Goal: Transaction & Acquisition: Purchase product/service

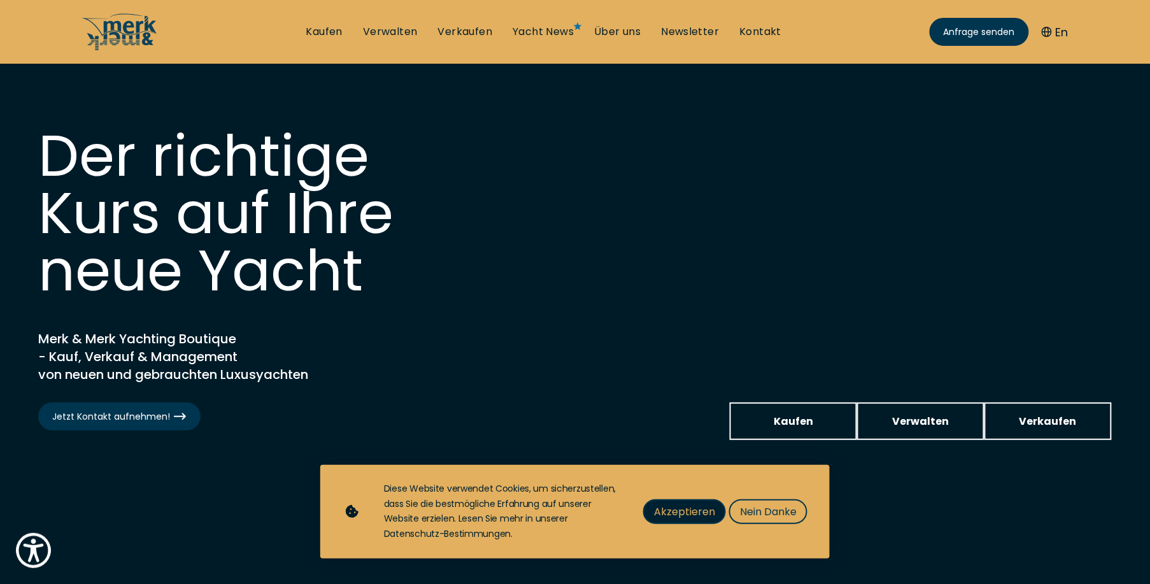
click at [695, 515] on span "Akzeptieren" at bounding box center [684, 512] width 61 height 16
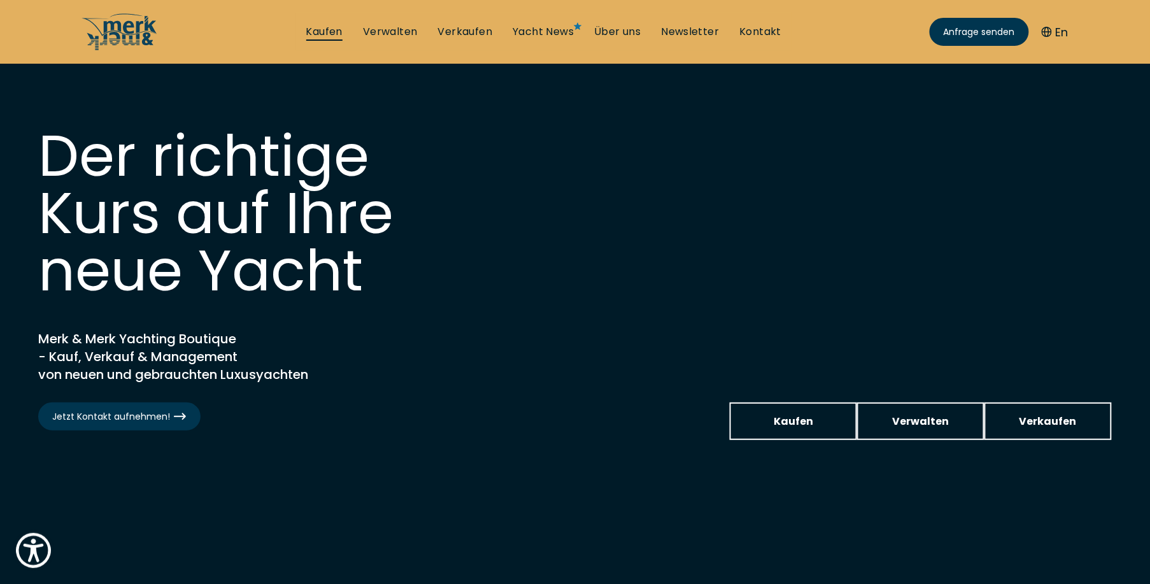
click at [339, 32] on link "Kaufen" at bounding box center [324, 32] width 36 height 14
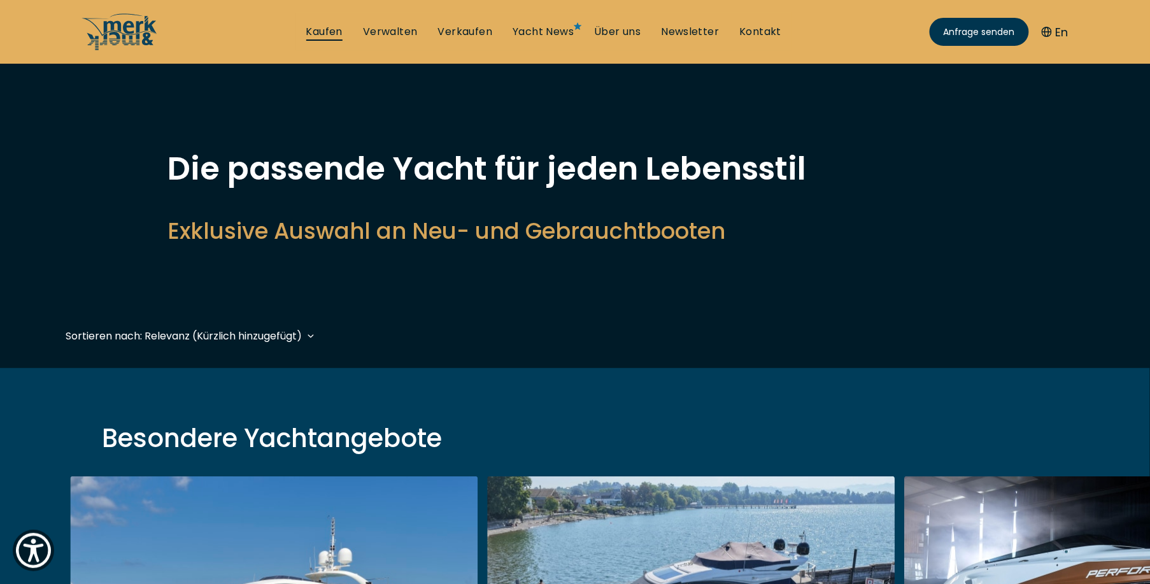
click at [325, 35] on link "Kaufen" at bounding box center [324, 32] width 36 height 14
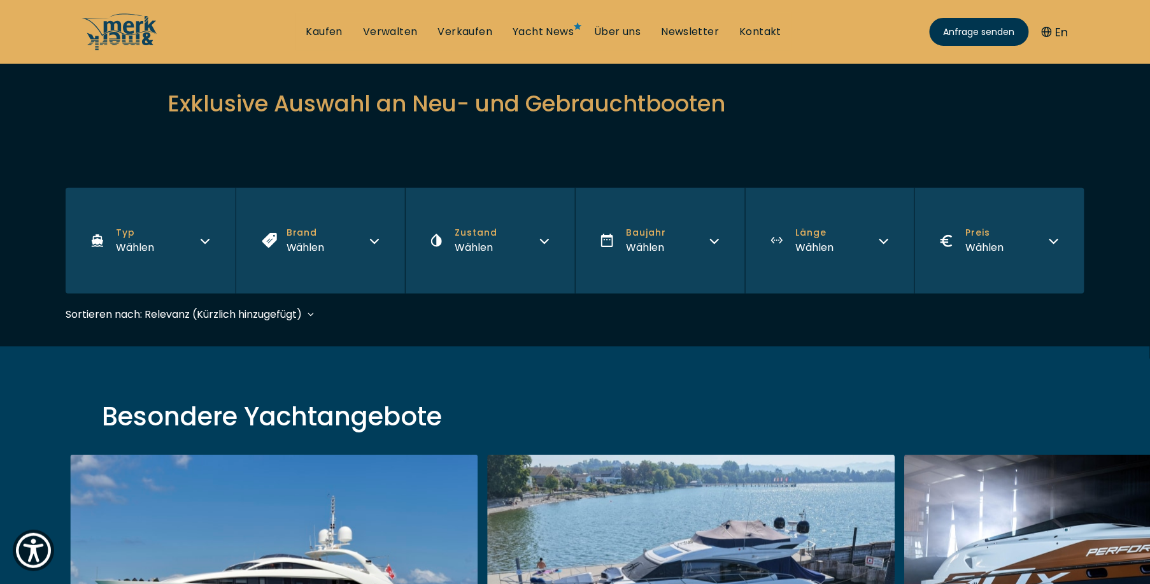
scroll to position [255, 0]
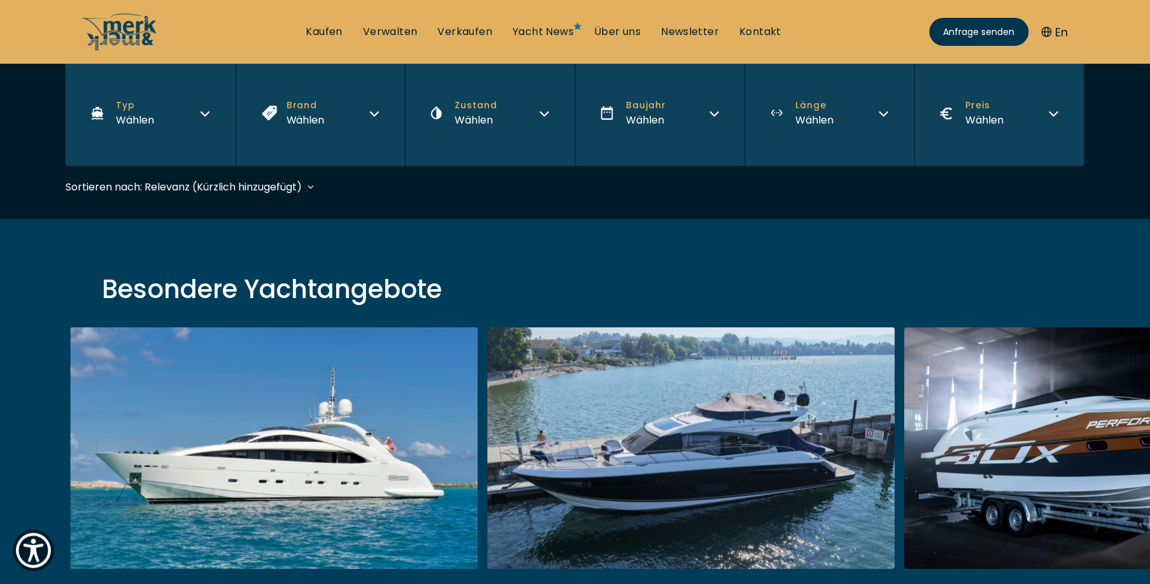
click at [208, 109] on icon "button" at bounding box center [205, 112] width 10 height 10
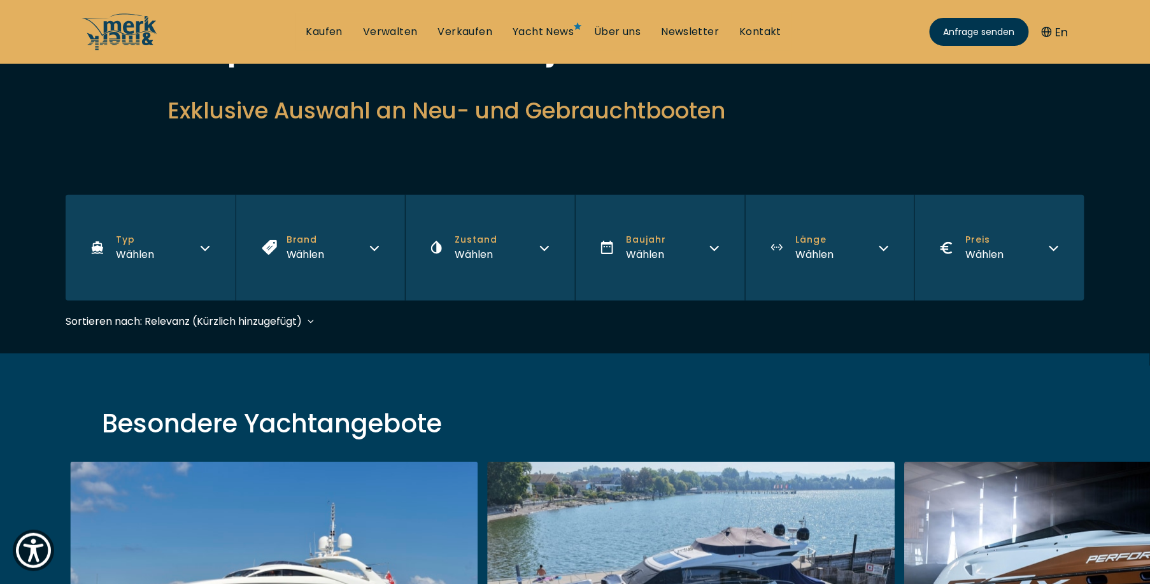
scroll to position [64, 0]
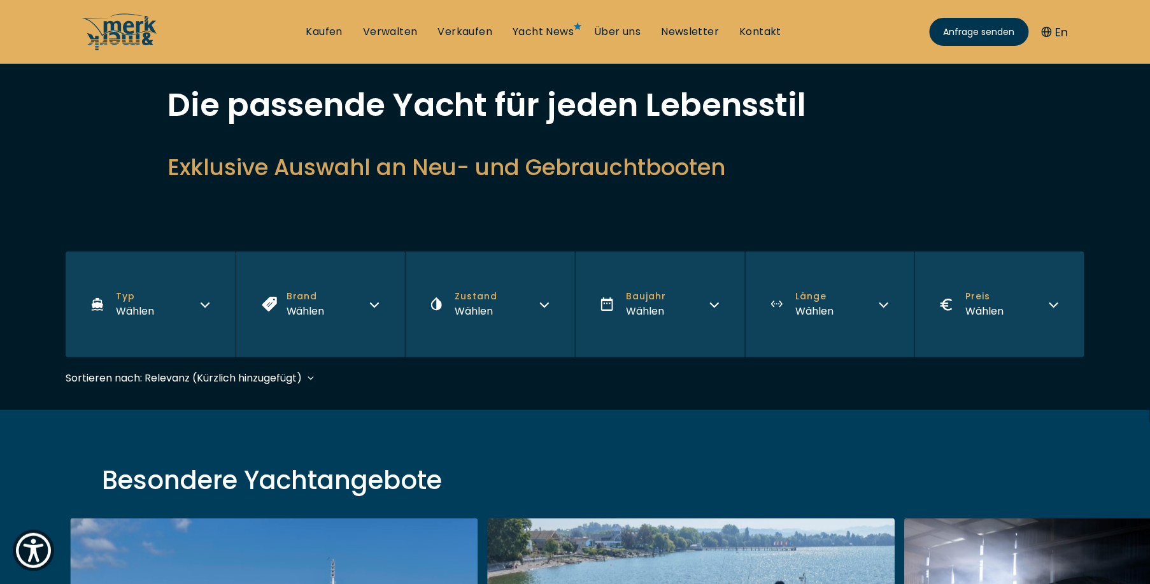
click at [210, 320] on button "Typ Wählen" at bounding box center [151, 305] width 170 height 106
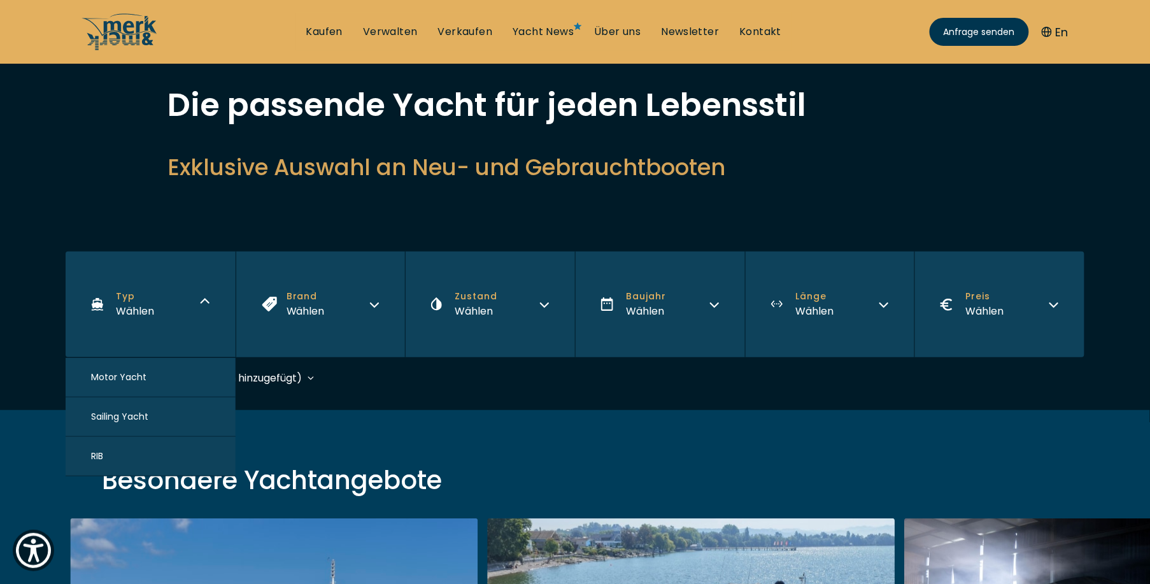
click at [130, 378] on span "Motor Yacht" at bounding box center [118, 377] width 55 height 13
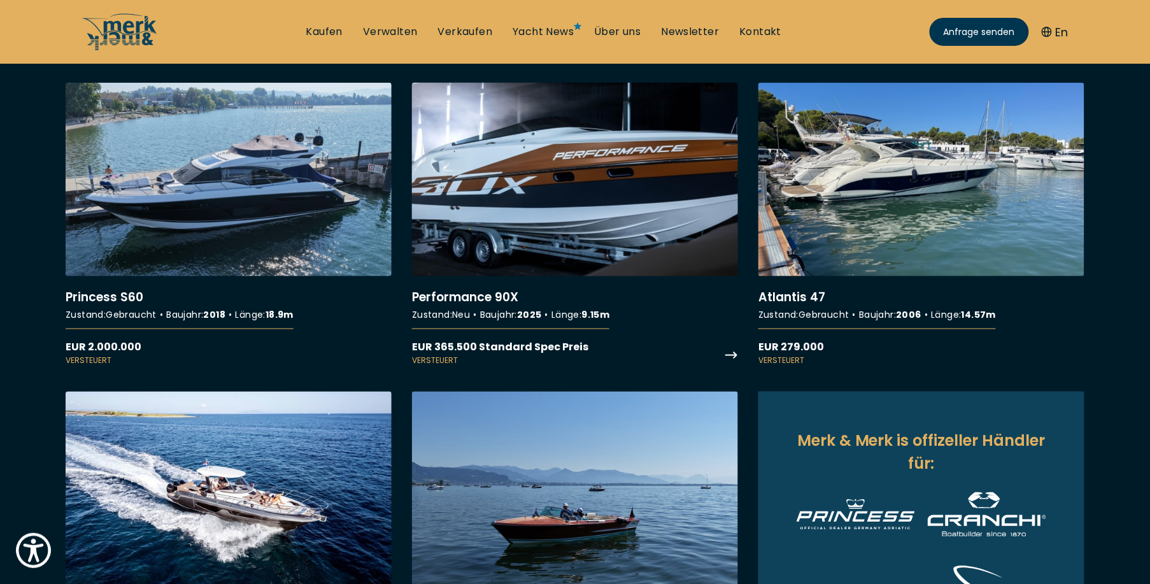
scroll to position [402, 0]
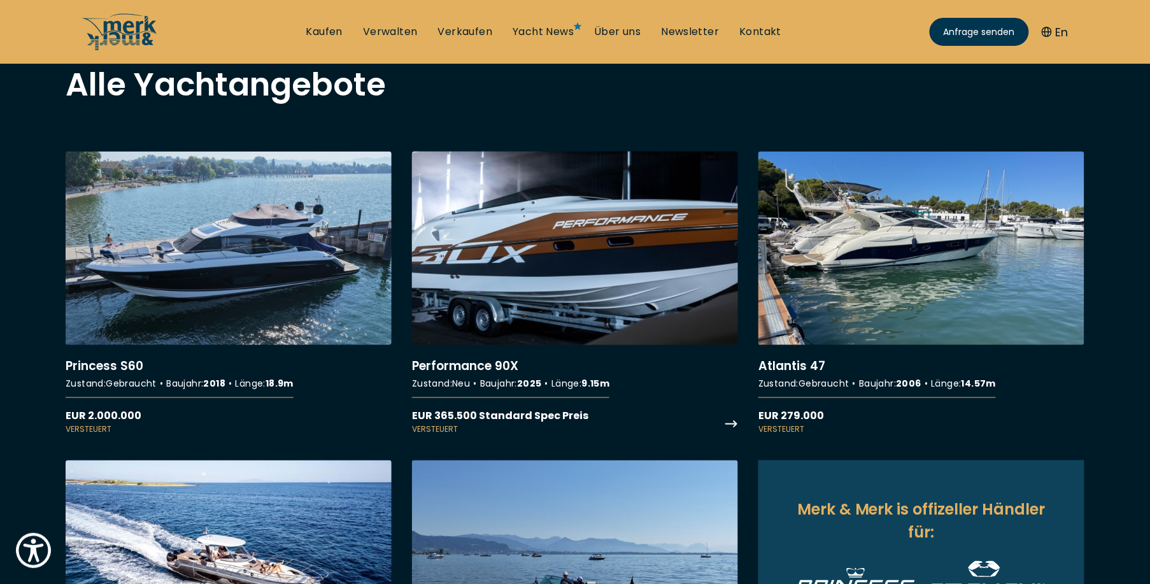
click at [617, 261] on link "More details about Performance 90X" at bounding box center [575, 293] width 326 height 283
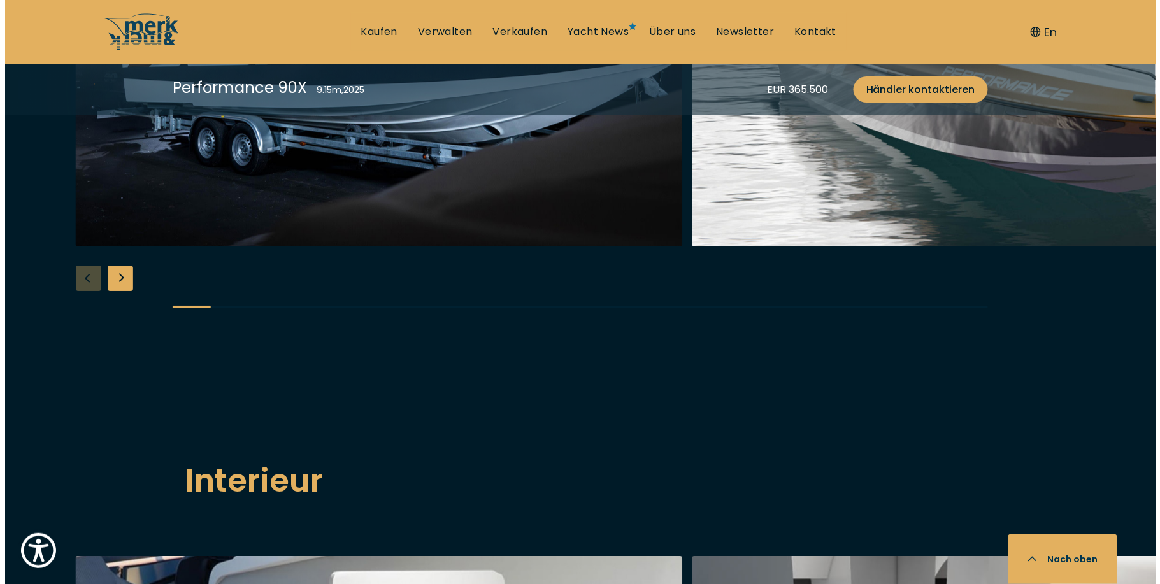
scroll to position [1592, 0]
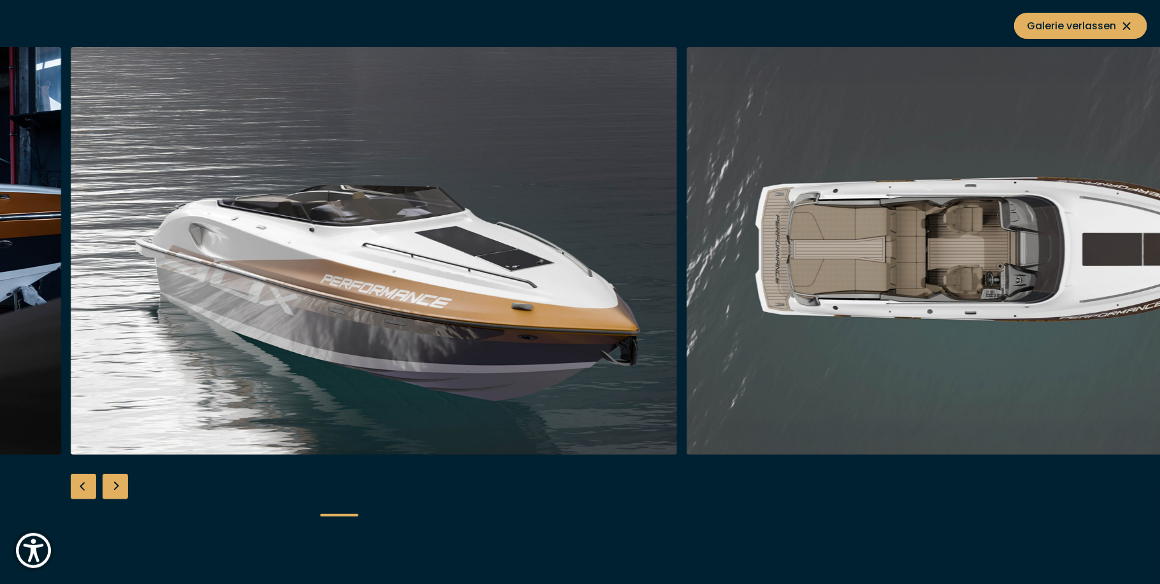
click at [946, 353] on img "button" at bounding box center [989, 251] width 607 height 408
click at [922, 273] on img "button" at bounding box center [988, 251] width 607 height 408
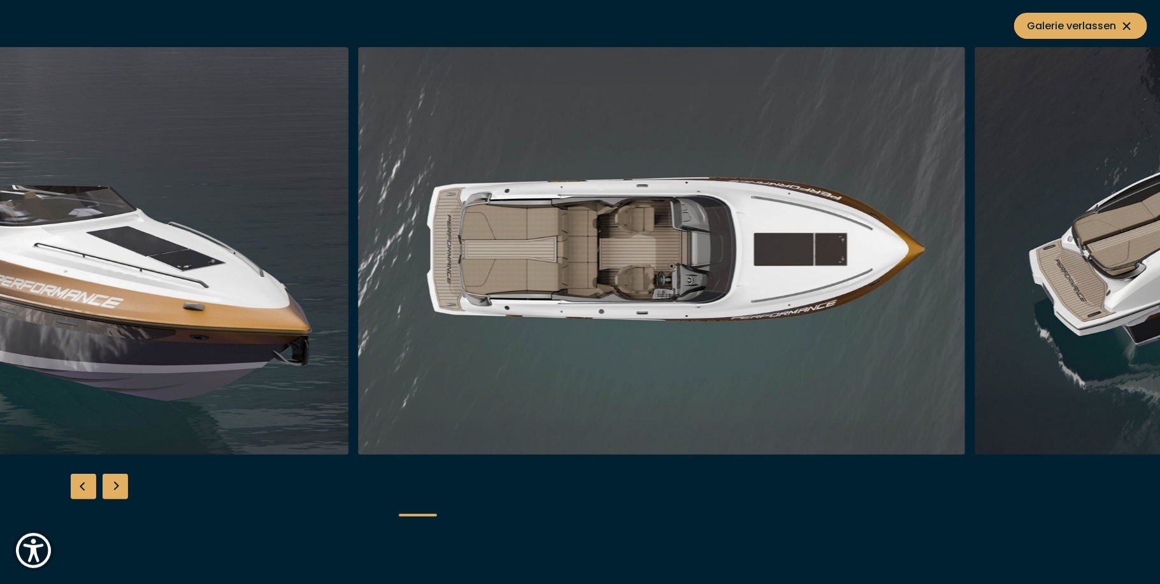
click at [422, 250] on img "button" at bounding box center [661, 251] width 607 height 408
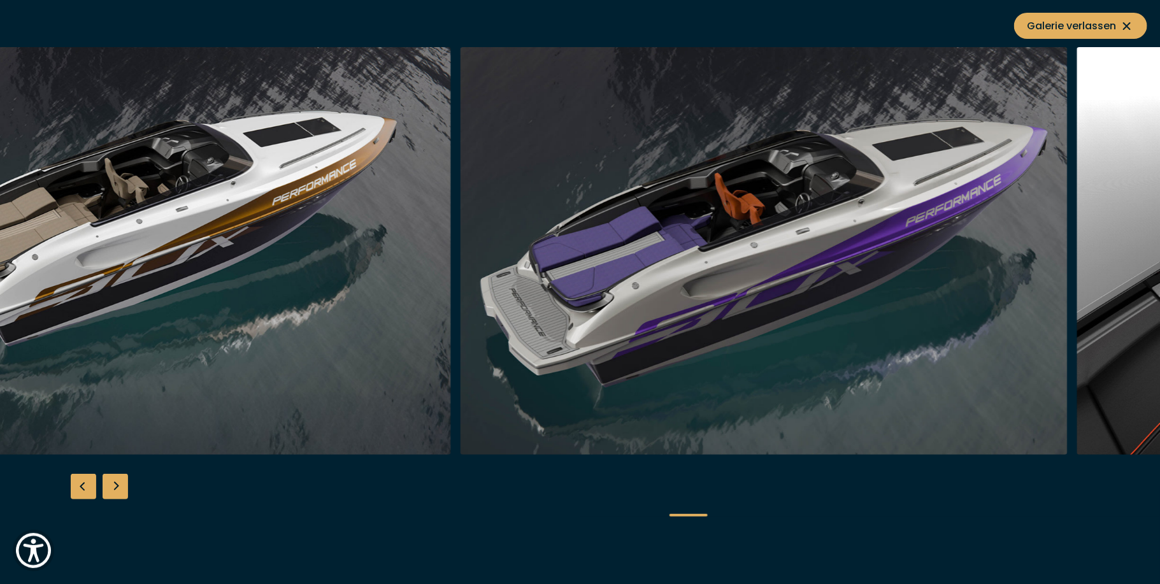
click at [586, 263] on img "button" at bounding box center [763, 251] width 607 height 408
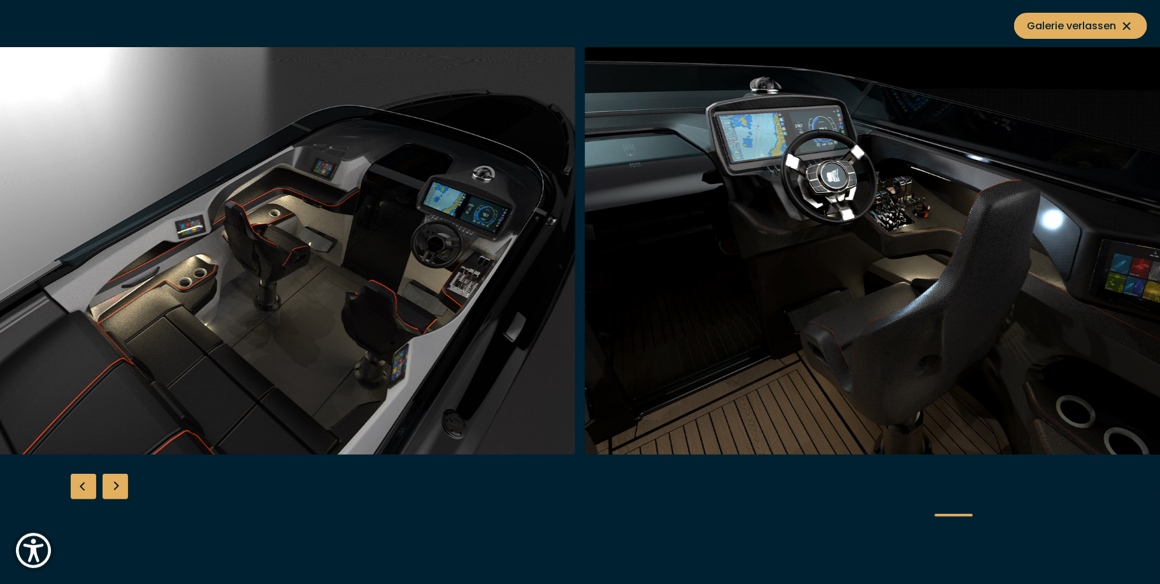
click at [585, 260] on img "button" at bounding box center [888, 251] width 607 height 408
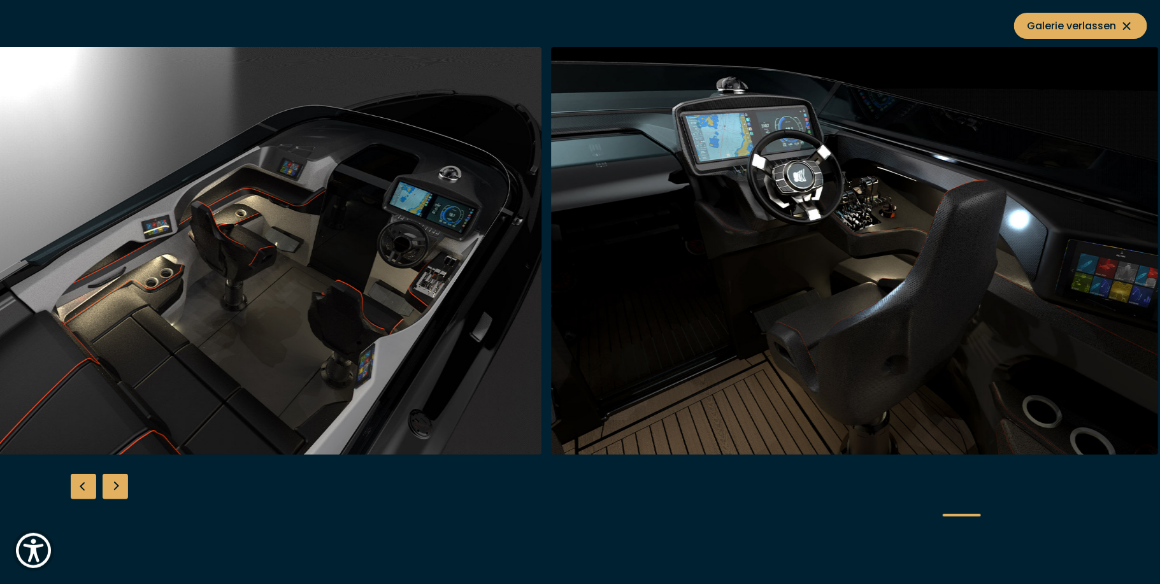
click at [551, 287] on div at bounding box center [243, 251] width 616 height 408
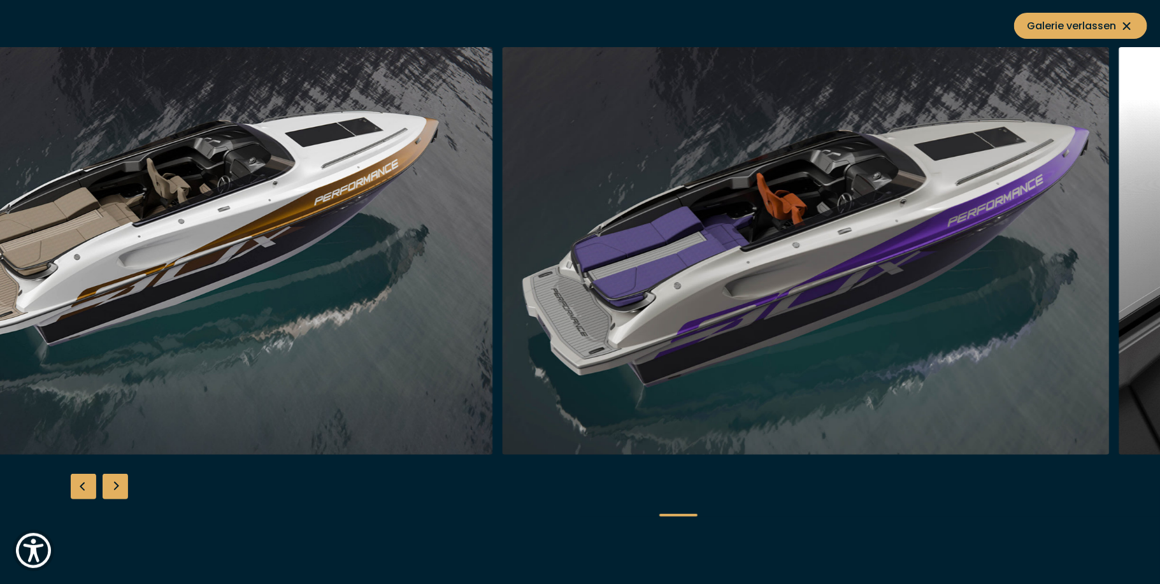
click at [890, 305] on img "button" at bounding box center [805, 251] width 607 height 408
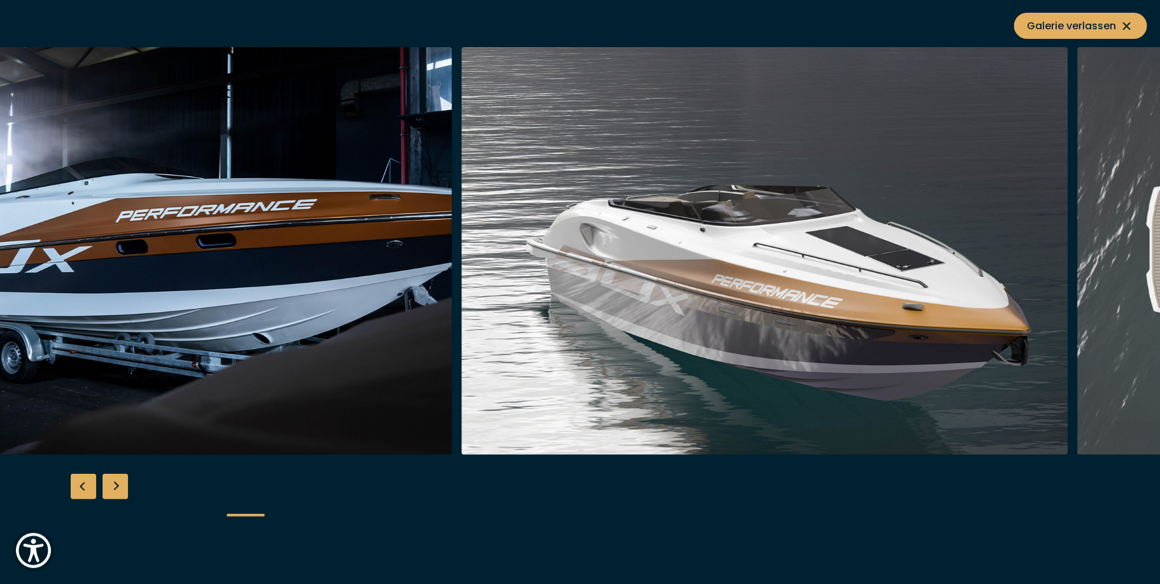
click at [323, 286] on img "button" at bounding box center [148, 251] width 607 height 408
click at [288, 264] on img "button" at bounding box center [148, 251] width 607 height 408
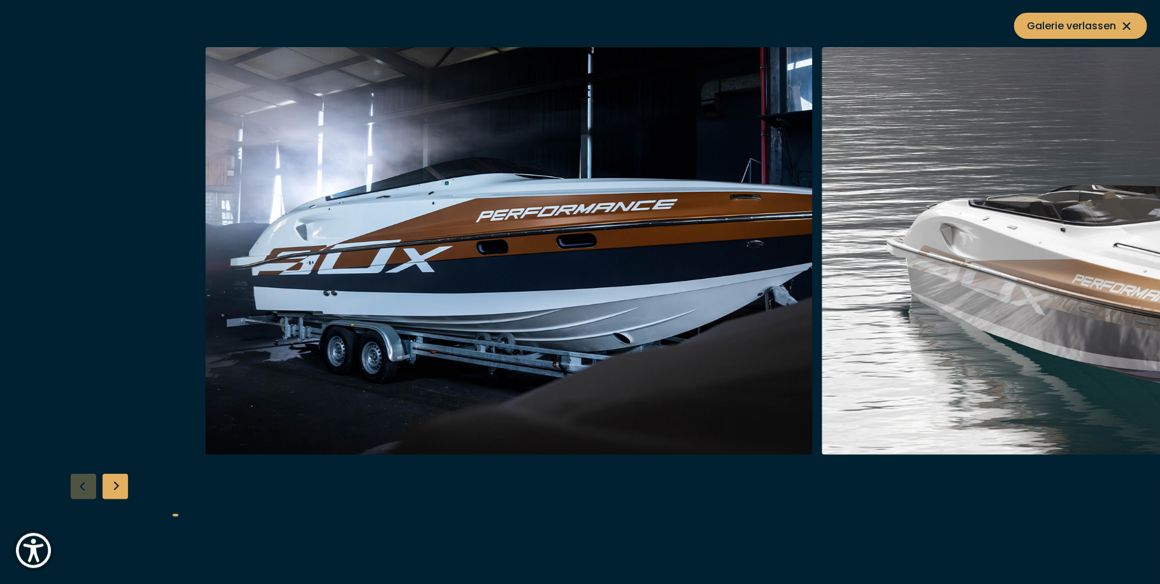
click at [895, 283] on div at bounding box center [785, 251] width 1160 height 408
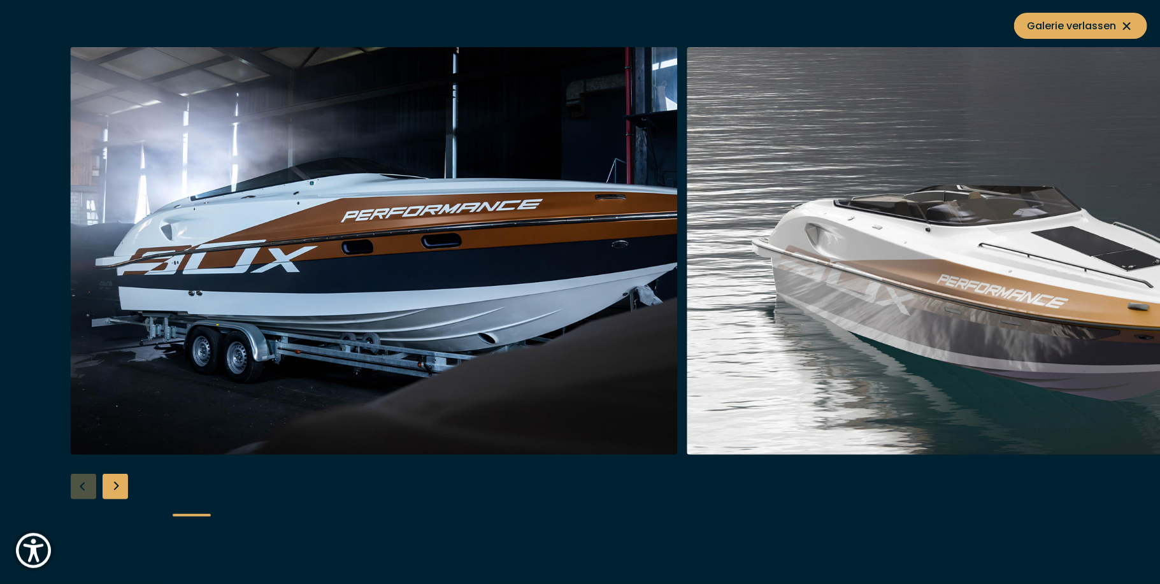
click at [529, 316] on img "button" at bounding box center [374, 251] width 607 height 408
click at [114, 486] on div "Next slide" at bounding box center [115, 486] width 25 height 25
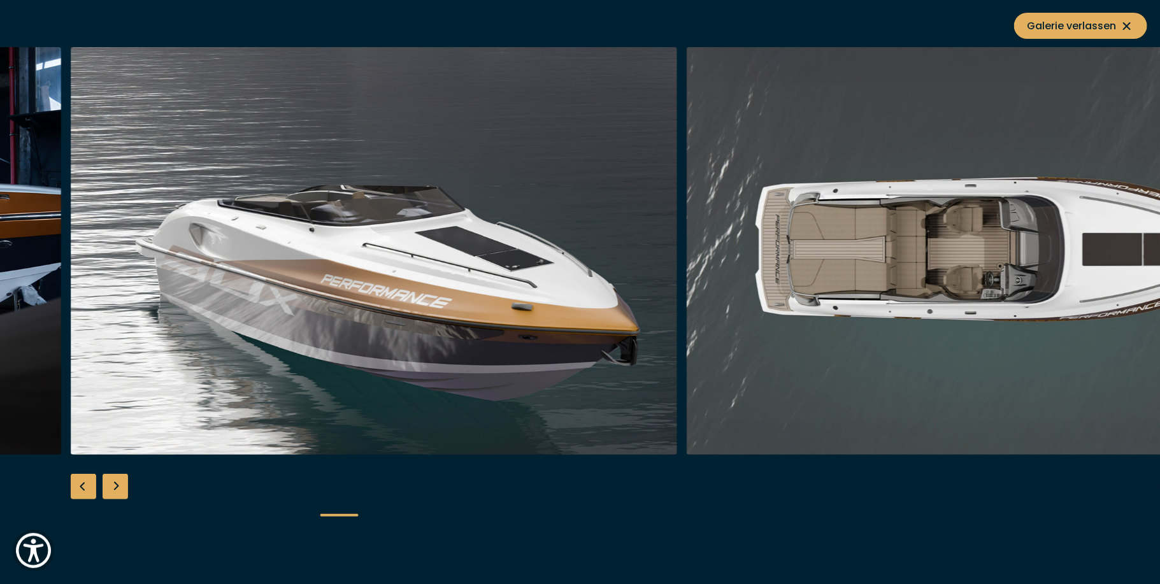
click at [118, 488] on div "Next slide" at bounding box center [115, 486] width 25 height 25
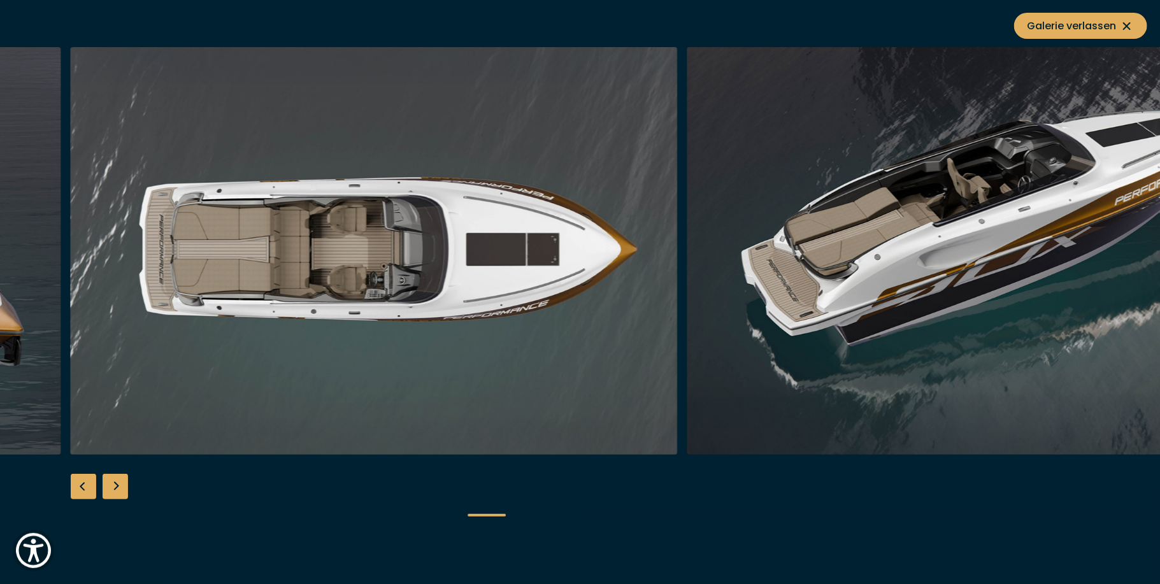
click at [118, 488] on div "Next slide" at bounding box center [115, 486] width 25 height 25
click at [119, 488] on div "Next slide" at bounding box center [115, 486] width 25 height 25
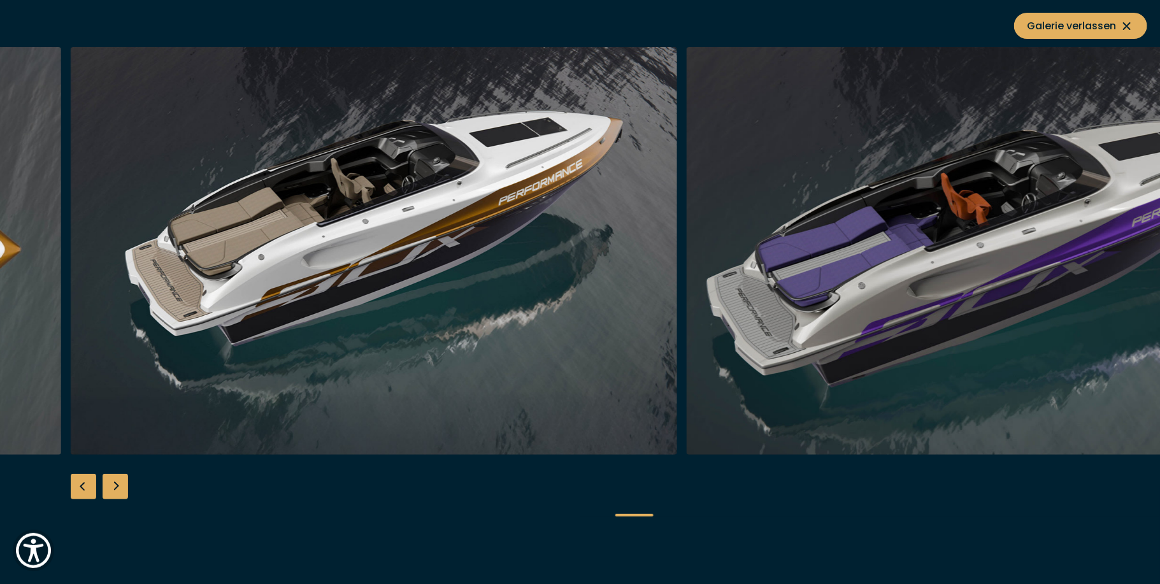
click at [118, 481] on div "Next slide" at bounding box center [115, 486] width 25 height 25
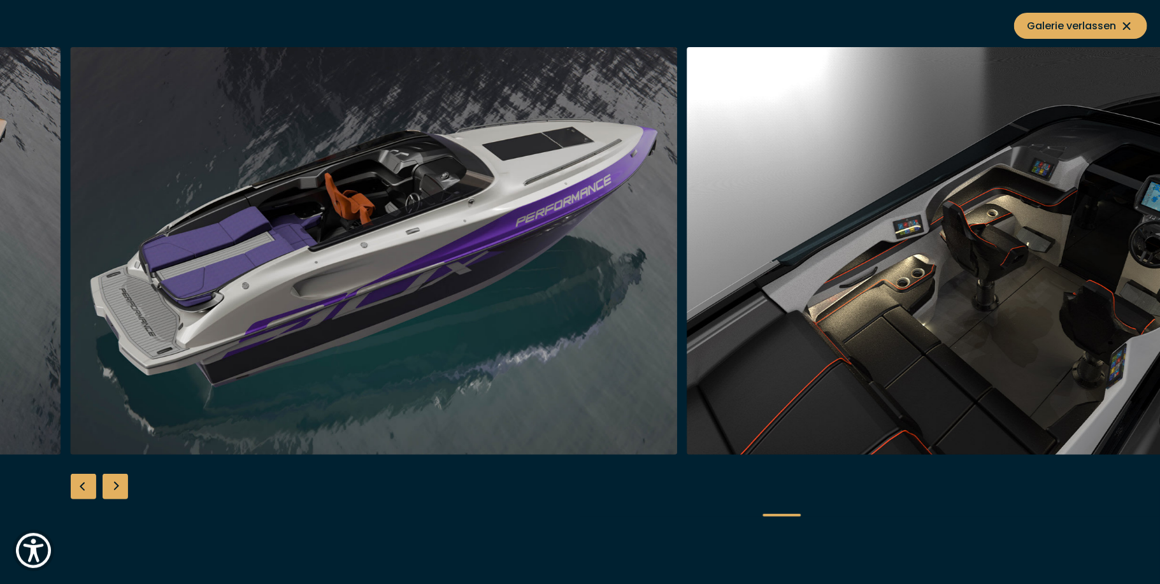
click at [118, 481] on div "Next slide" at bounding box center [115, 486] width 25 height 25
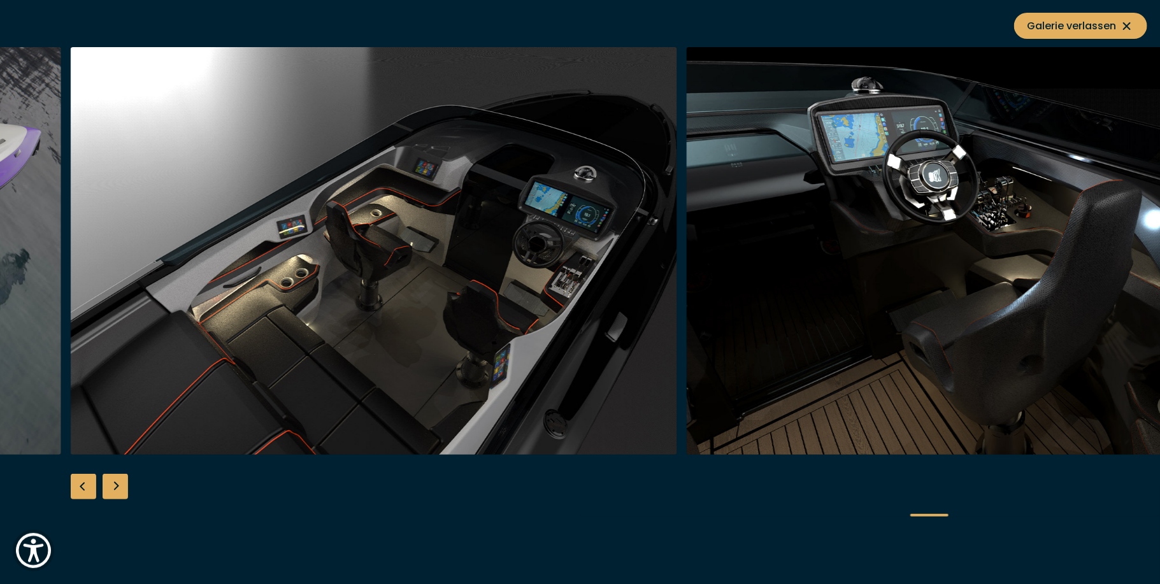
click at [118, 481] on div "Next slide" at bounding box center [115, 486] width 25 height 25
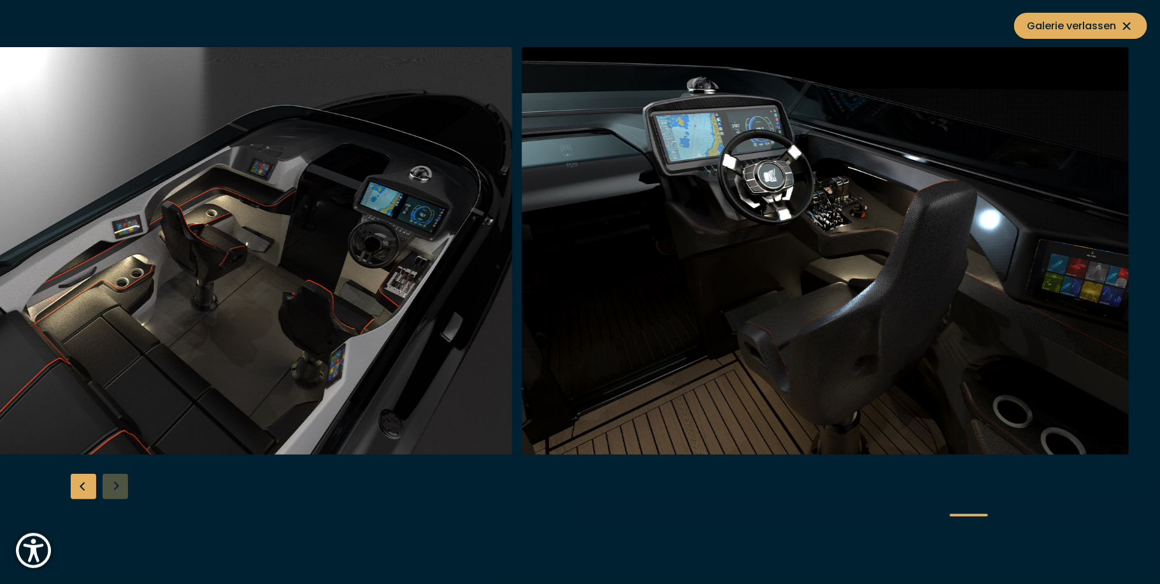
click at [118, 481] on div at bounding box center [580, 292] width 1160 height 490
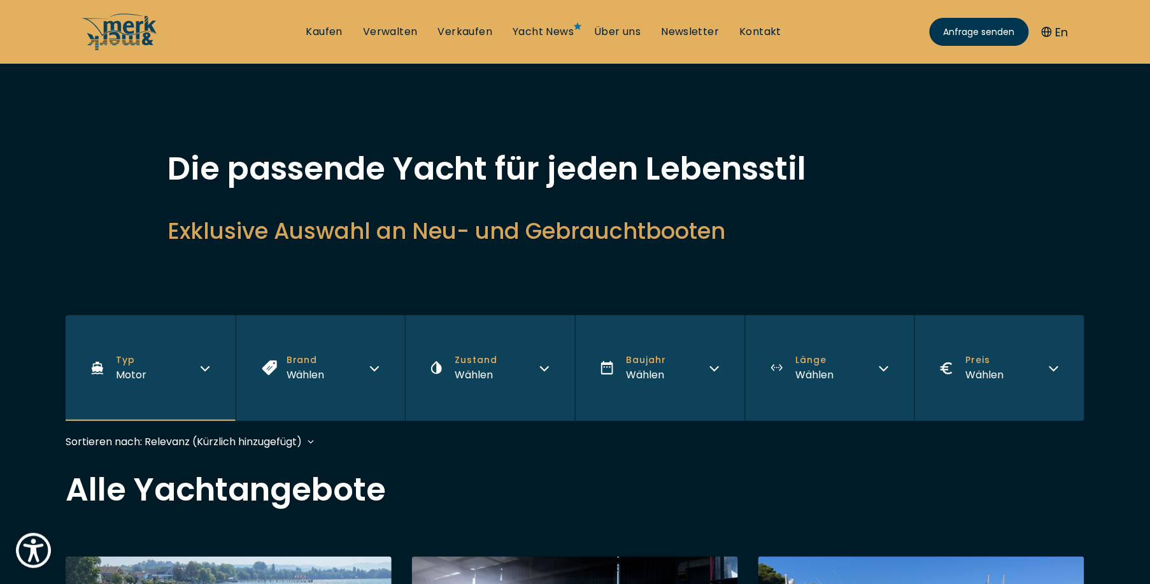
click at [299, 371] on div "Wählen" at bounding box center [306, 375] width 38 height 16
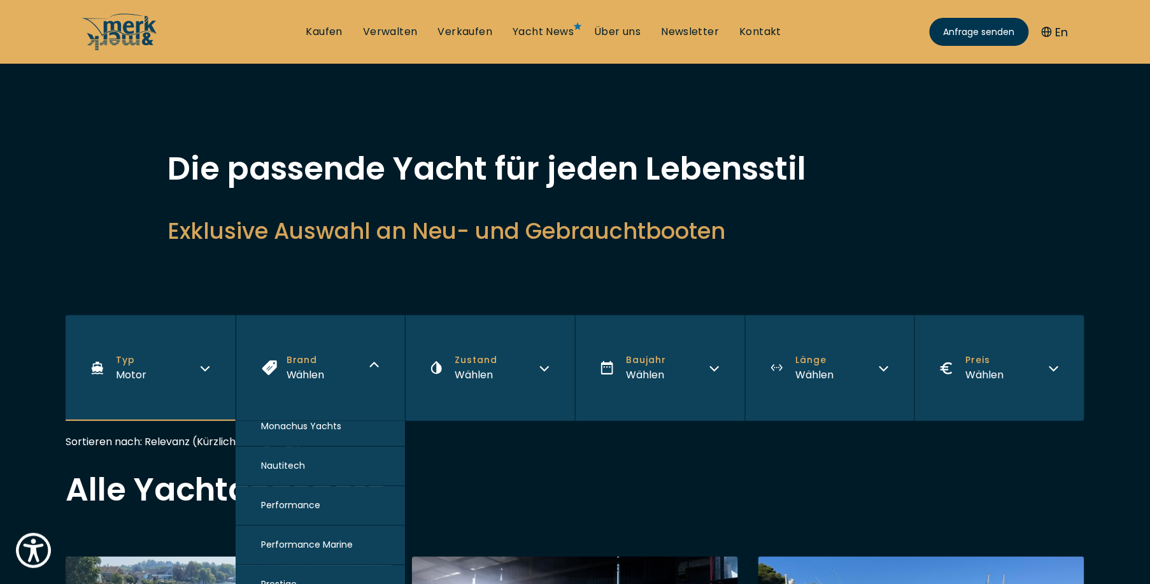
scroll to position [1246, 0]
click at [329, 537] on span "Performance Marine" at bounding box center [307, 538] width 92 height 13
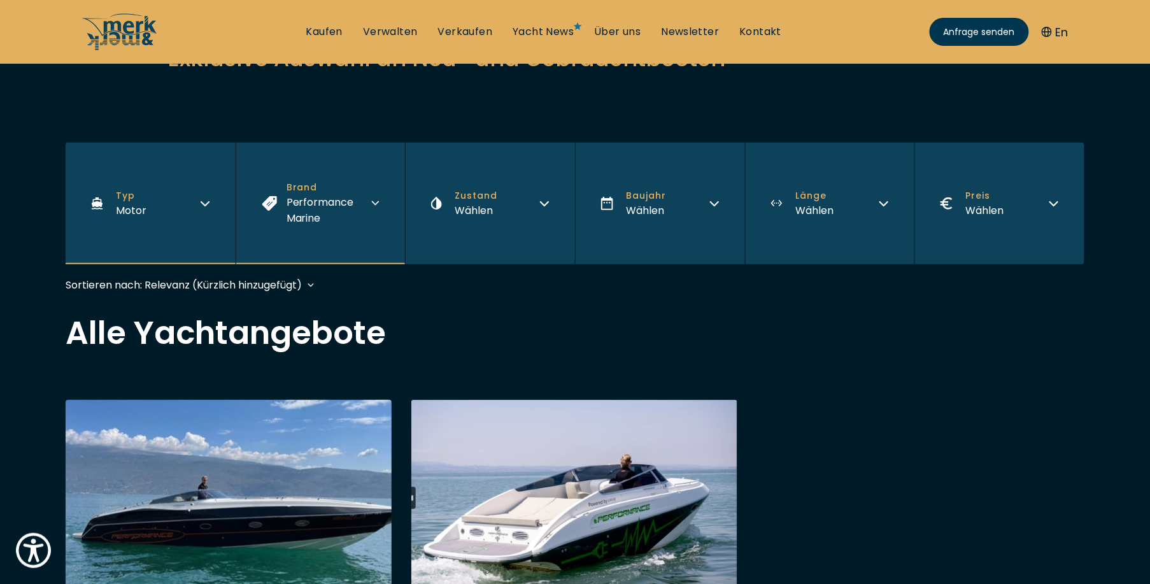
scroll to position [146, 0]
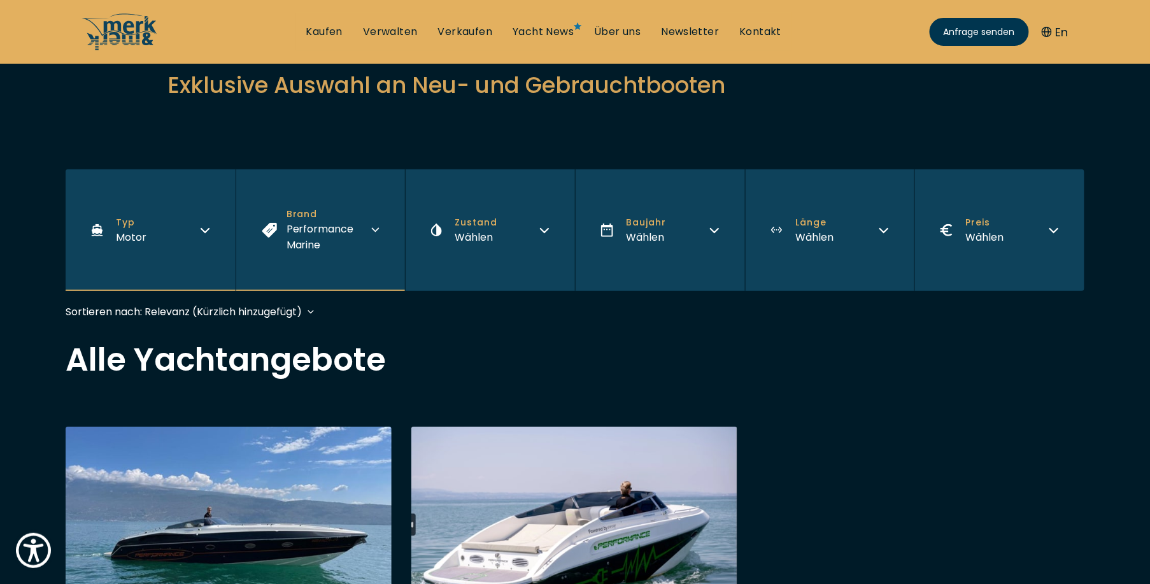
click at [375, 234] on button "Brand Performance Marine" at bounding box center [321, 230] width 170 height 122
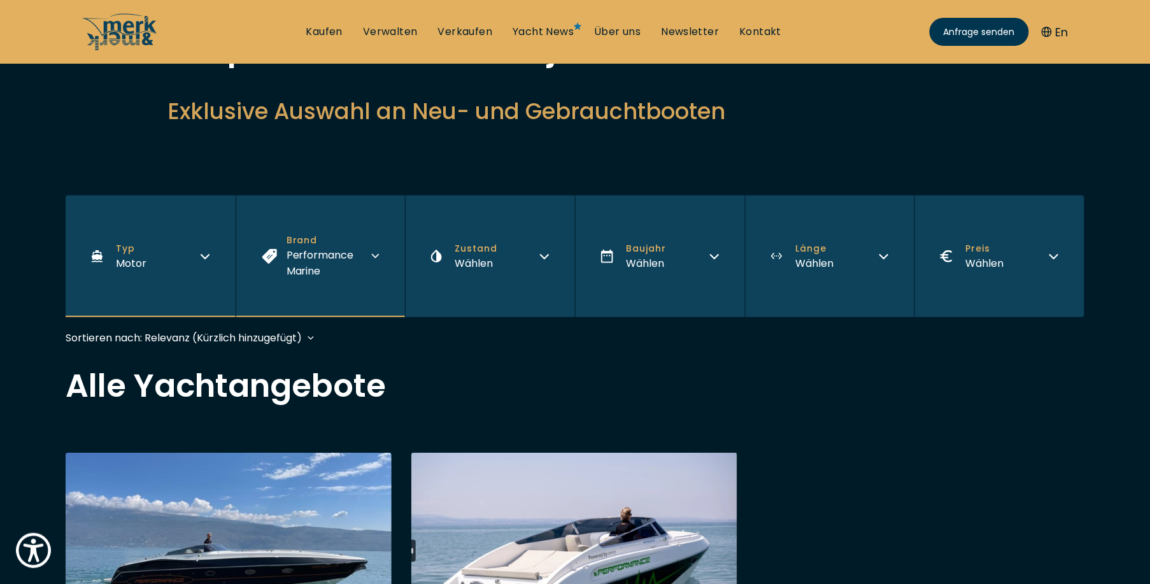
scroll to position [0, 0]
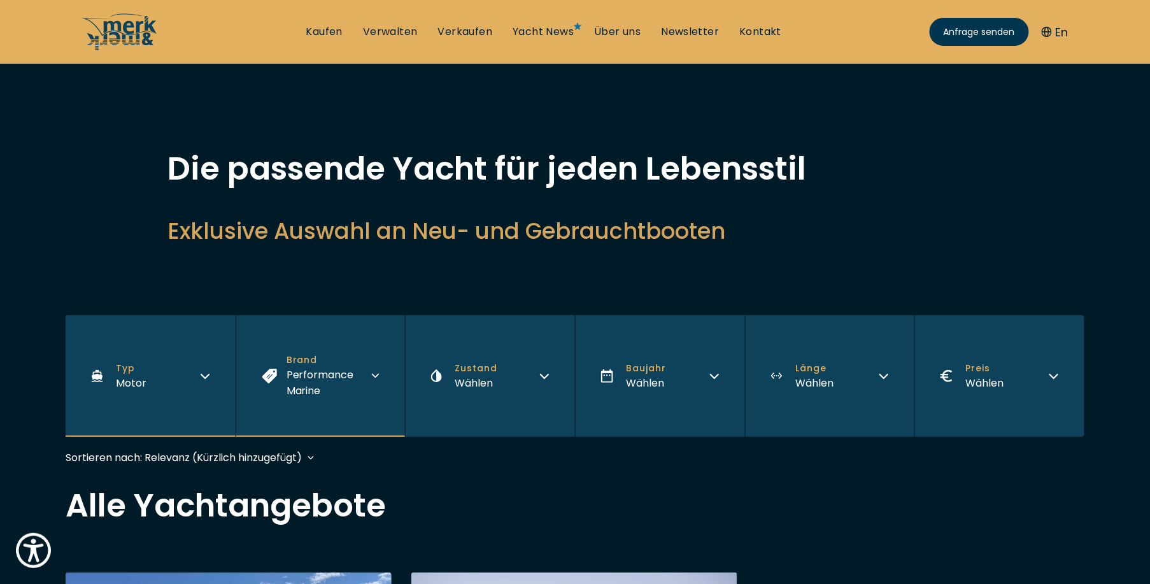
click at [308, 387] on span "Performance Marine" at bounding box center [320, 382] width 67 height 31
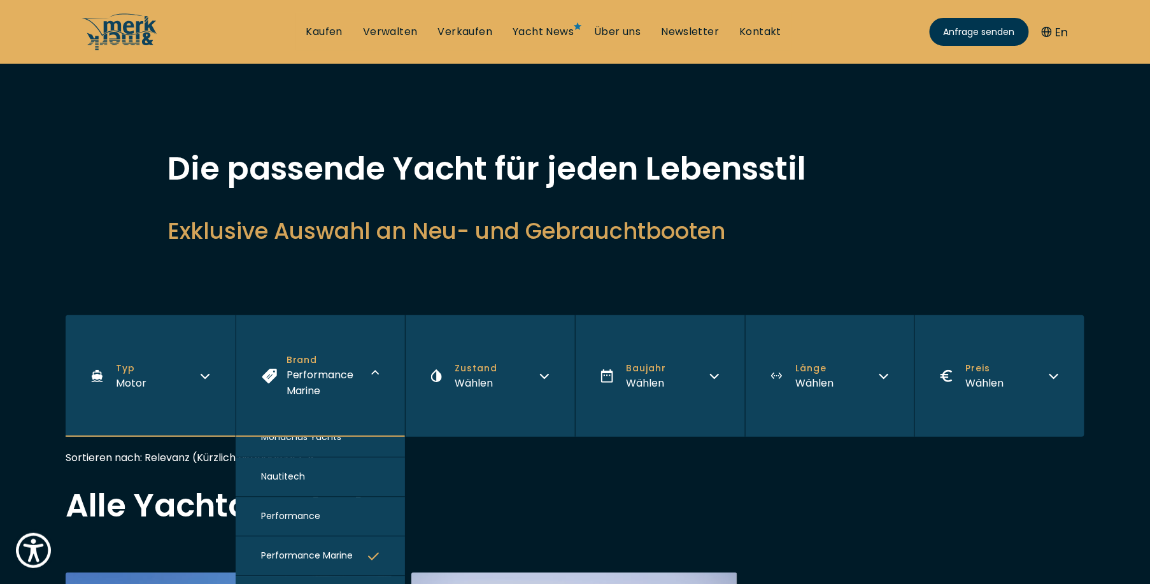
scroll to position [1246, 0]
click at [314, 508] on span "Performance" at bounding box center [290, 514] width 59 height 13
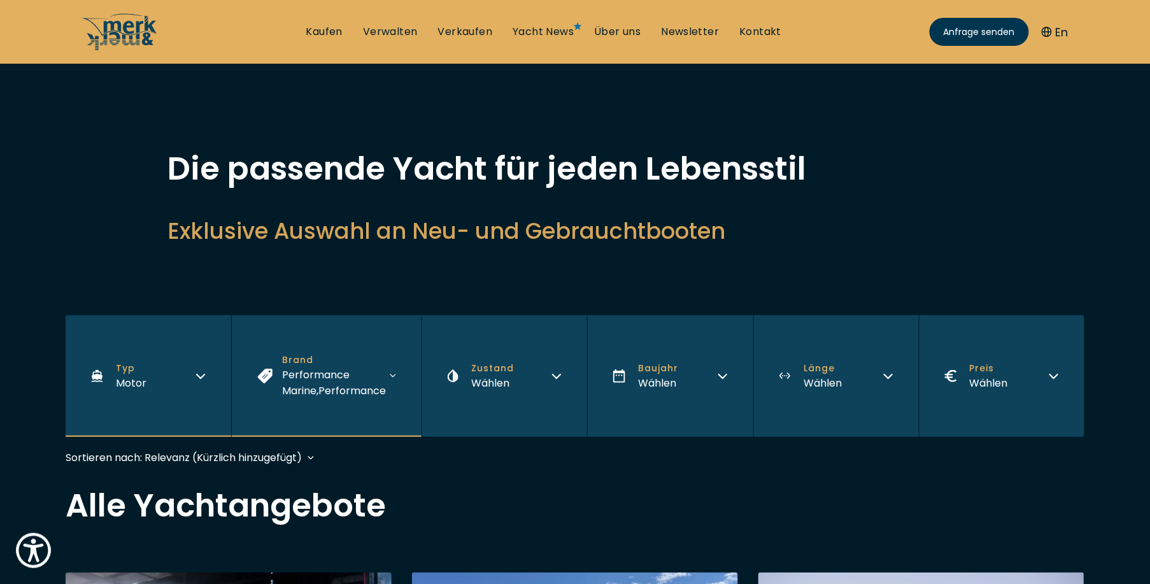
click at [300, 373] on span "Performance Marine ," at bounding box center [315, 382] width 67 height 31
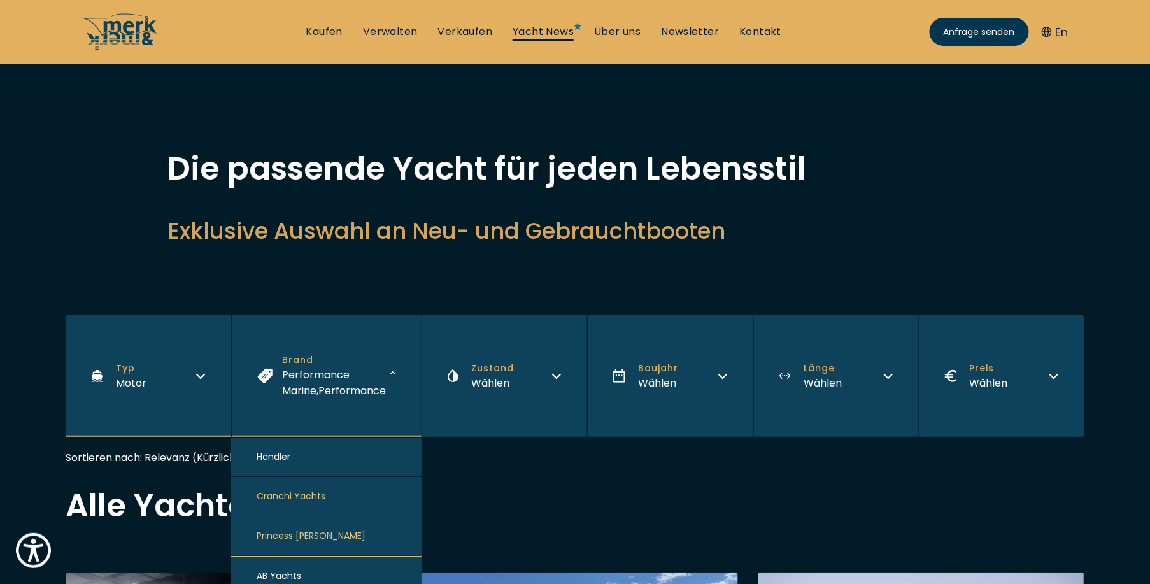
click at [538, 39] on link "Yacht News" at bounding box center [543, 32] width 61 height 14
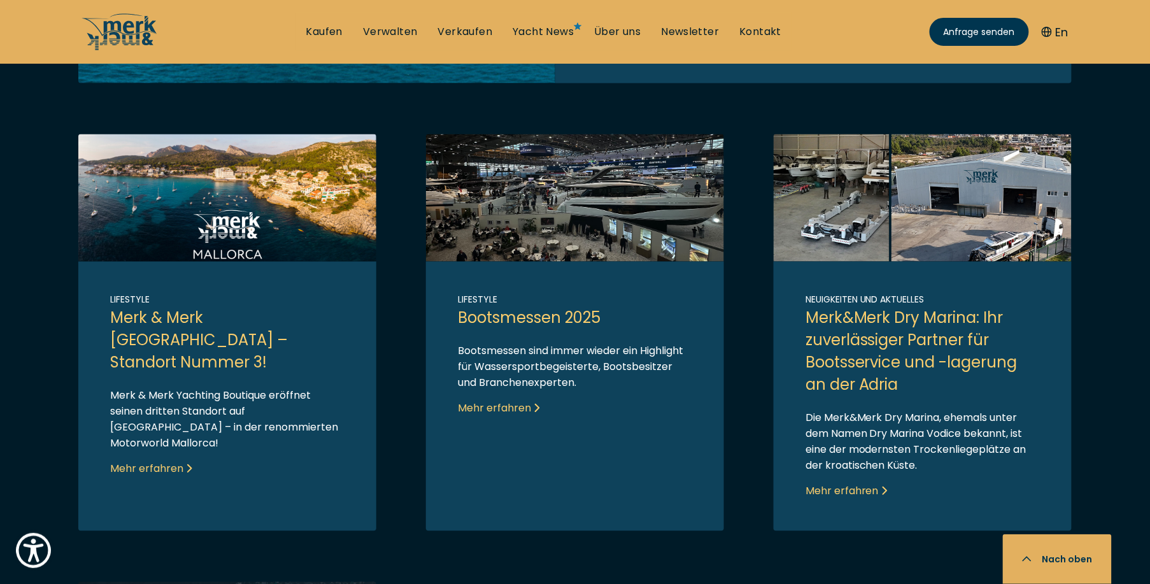
scroll to position [637, 0]
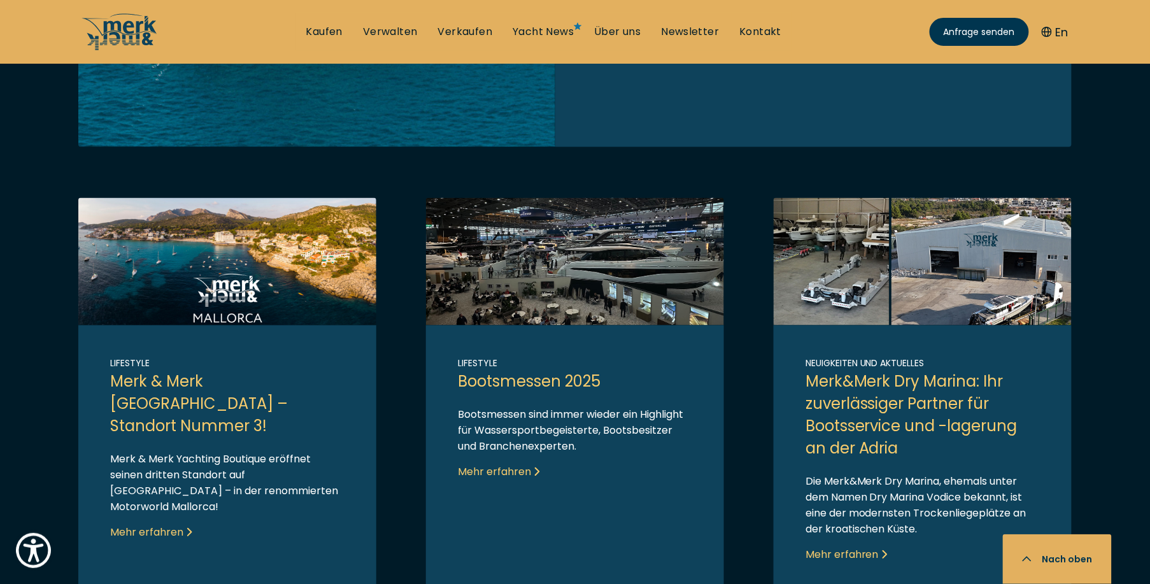
click at [185, 409] on link "Link to post" at bounding box center [227, 396] width 298 height 397
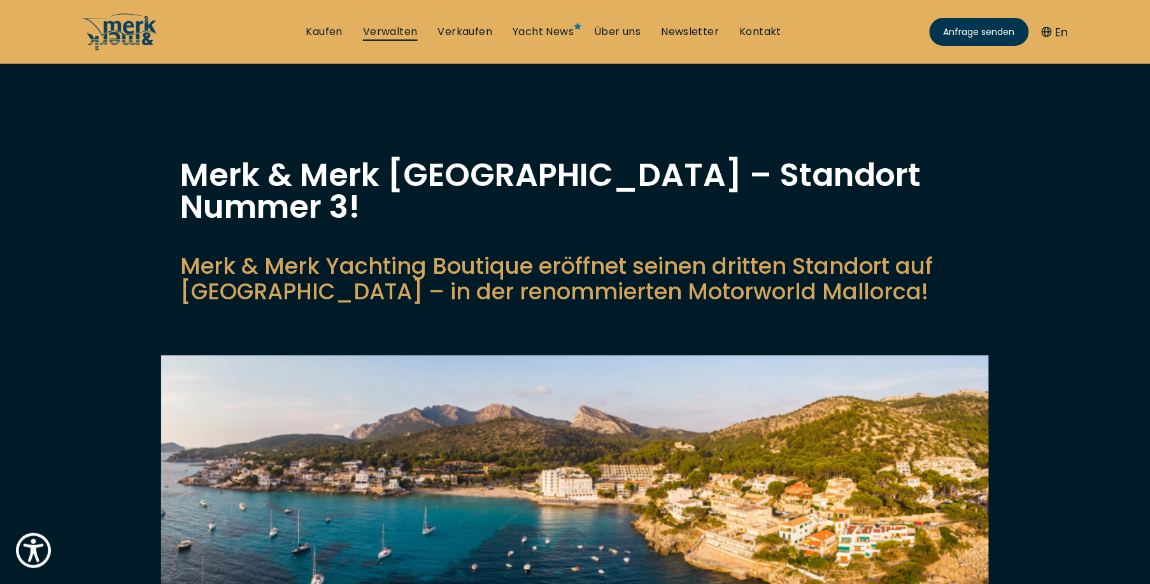
click at [396, 35] on link "Verwalten" at bounding box center [390, 32] width 55 height 14
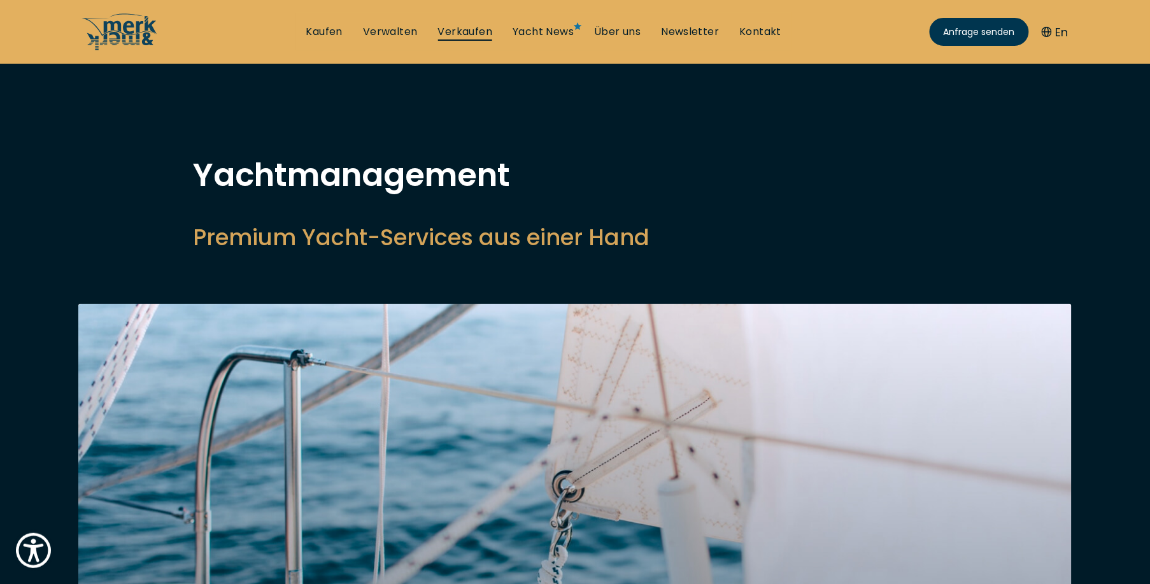
click at [472, 27] on link "Verkaufen" at bounding box center [465, 32] width 55 height 14
select select "sell"
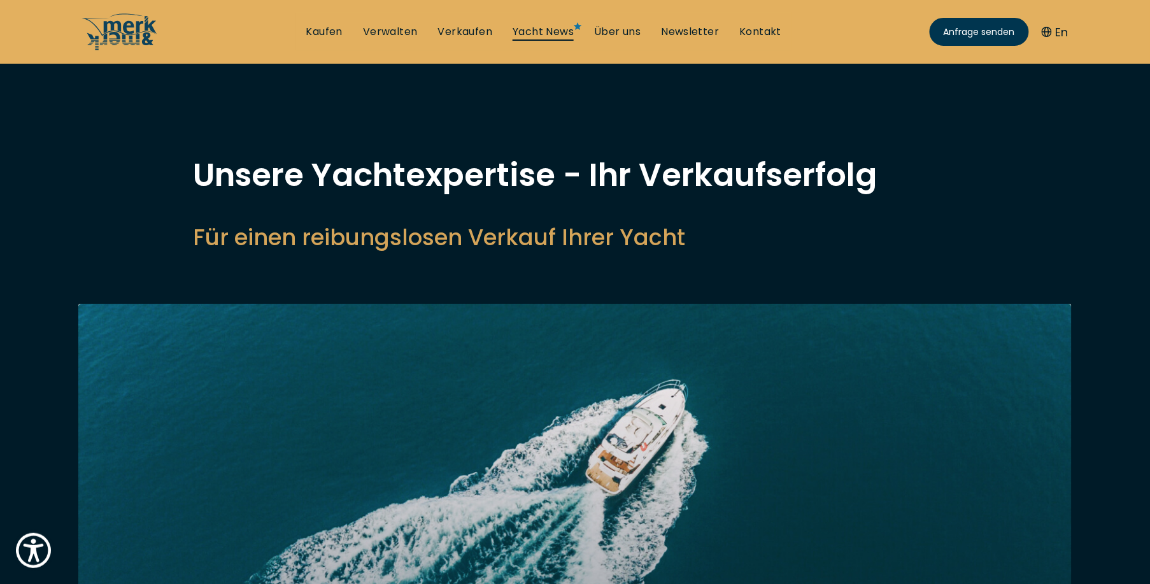
click at [551, 32] on link "Yacht News" at bounding box center [543, 32] width 61 height 14
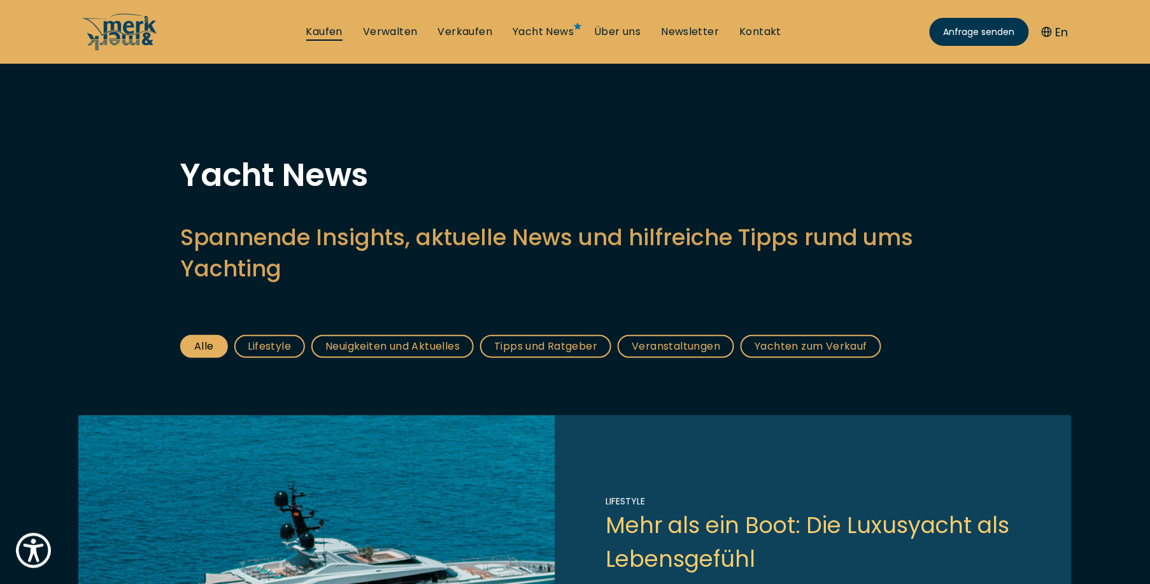
click at [337, 32] on link "Kaufen" at bounding box center [324, 32] width 36 height 14
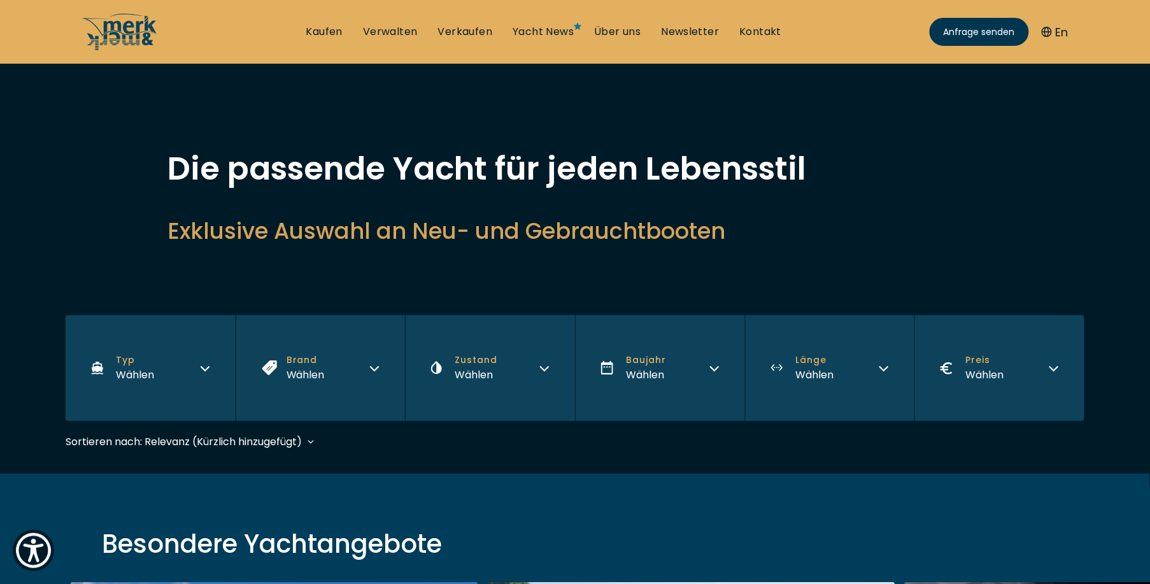
click at [186, 357] on button "Typ Wählen" at bounding box center [151, 368] width 170 height 106
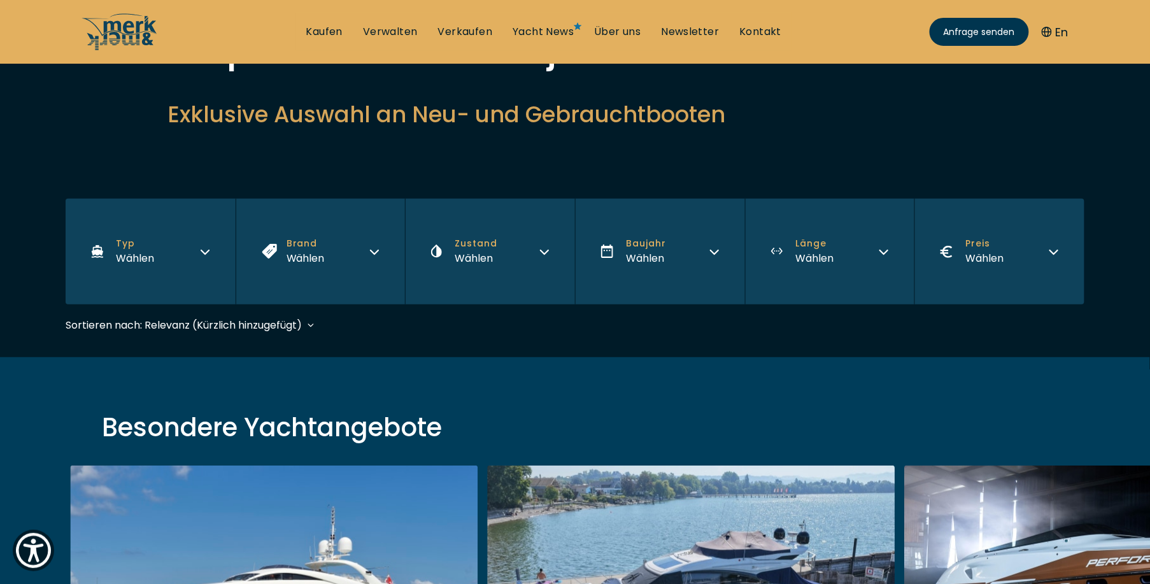
scroll to position [127, 0]
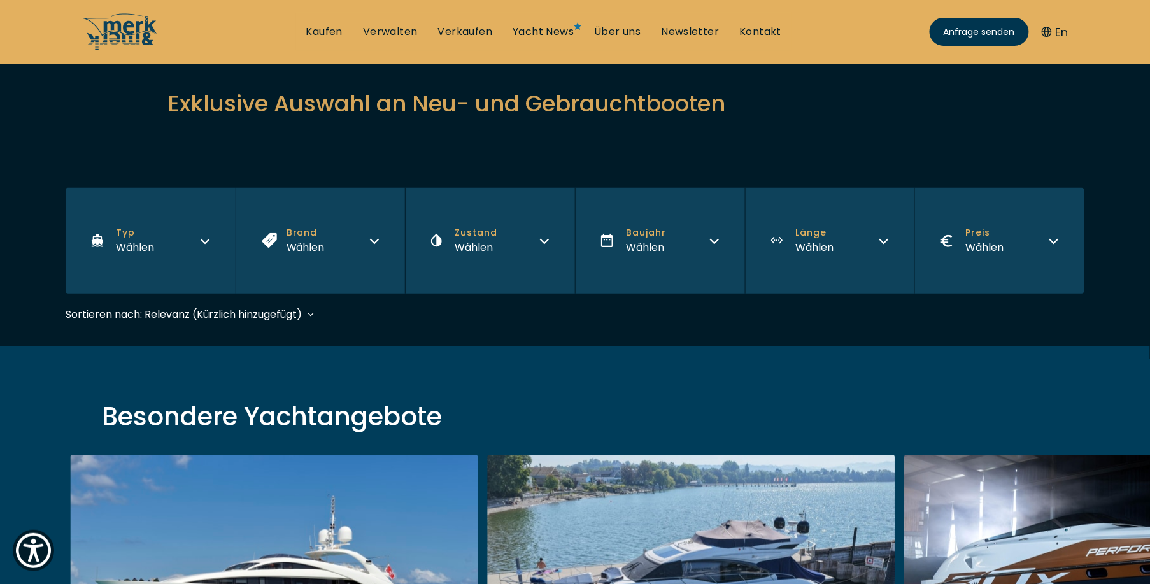
click at [171, 245] on button "Typ Wählen" at bounding box center [151, 241] width 170 height 106
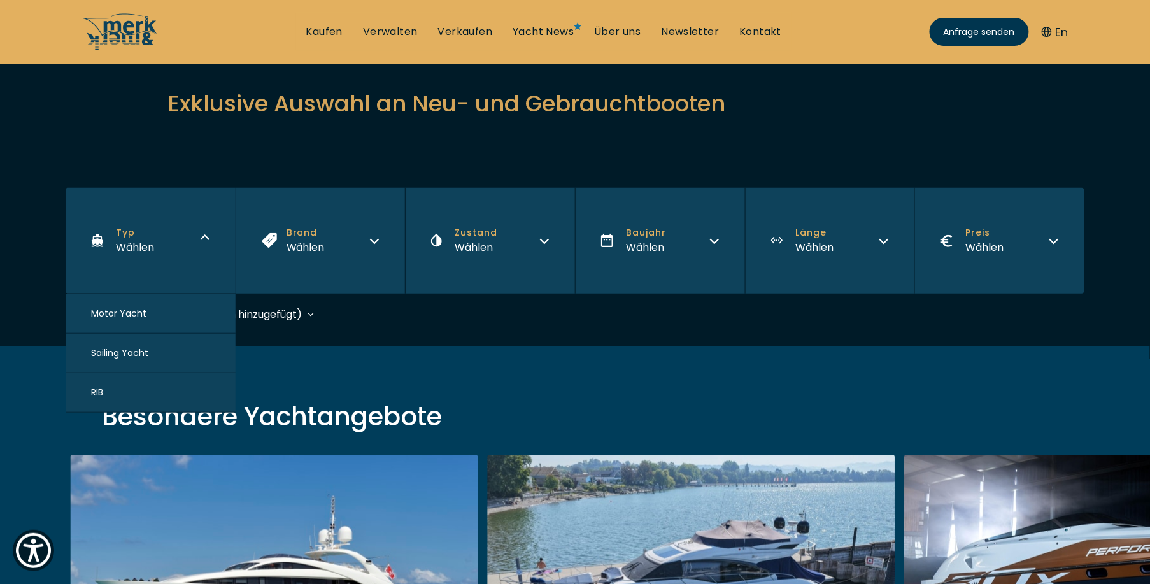
click at [164, 310] on button "Motor Yacht" at bounding box center [151, 313] width 170 height 39
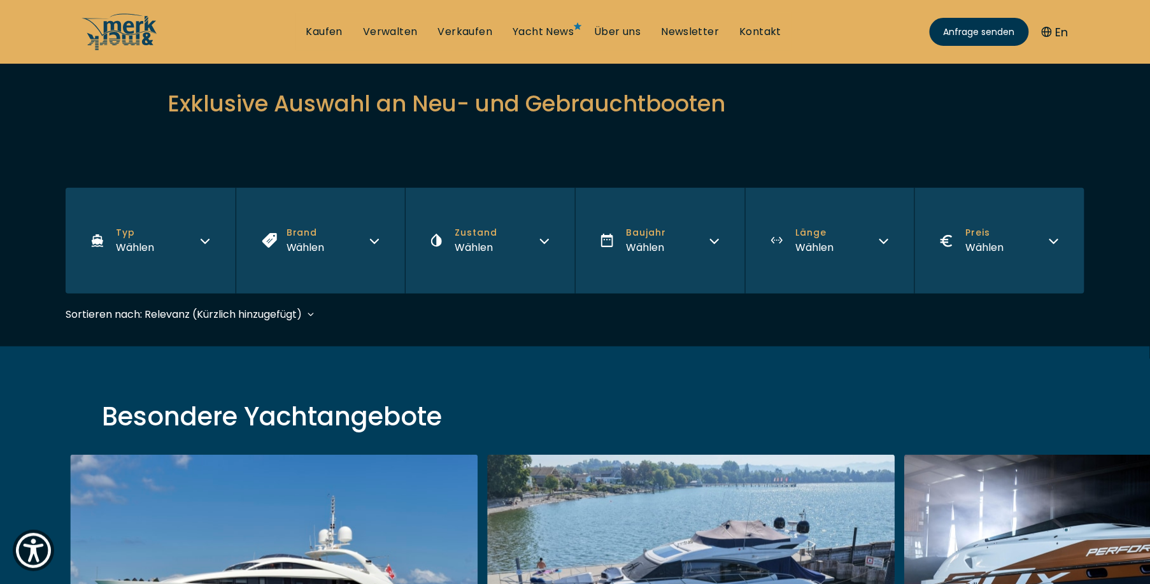
scroll to position [190, 0]
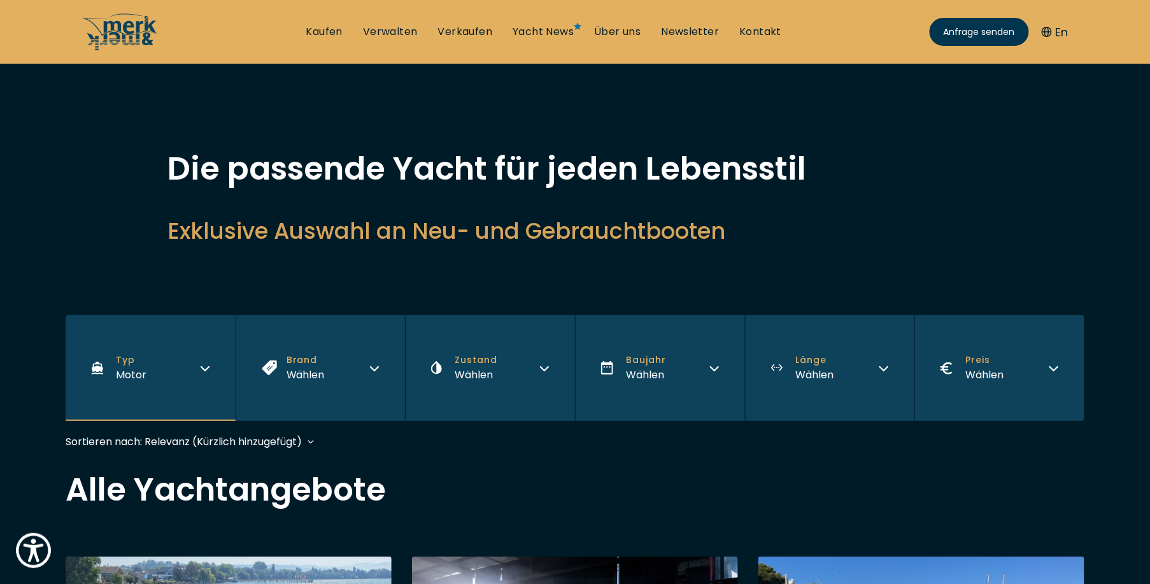
click at [330, 388] on button "Brand Wählen" at bounding box center [321, 368] width 170 height 106
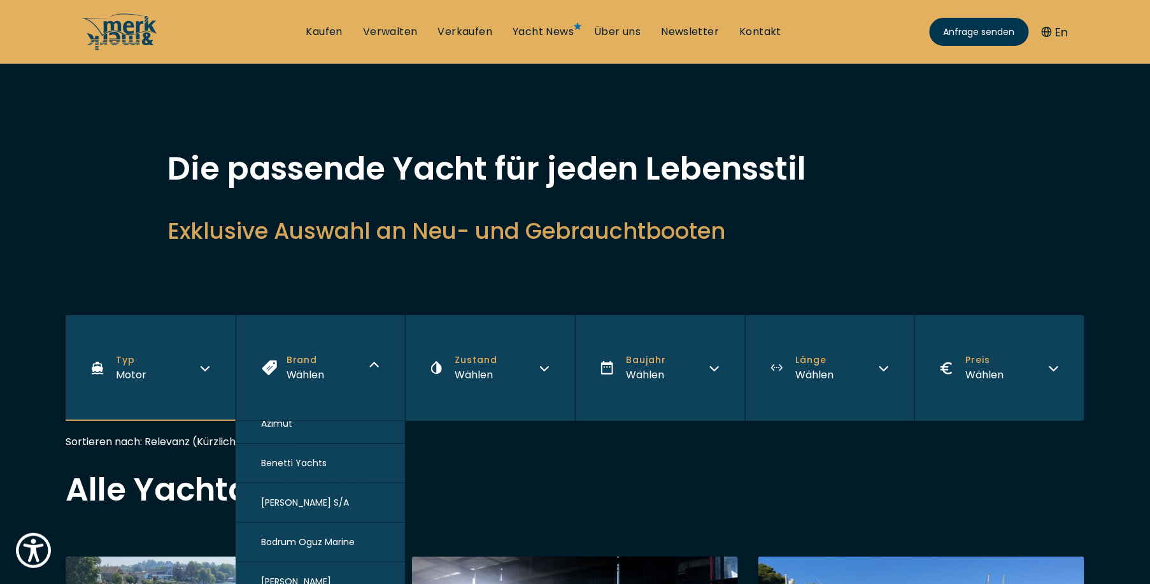
scroll to position [446, 0]
click at [297, 468] on button "Cranchi" at bounding box center [321, 469] width 170 height 39
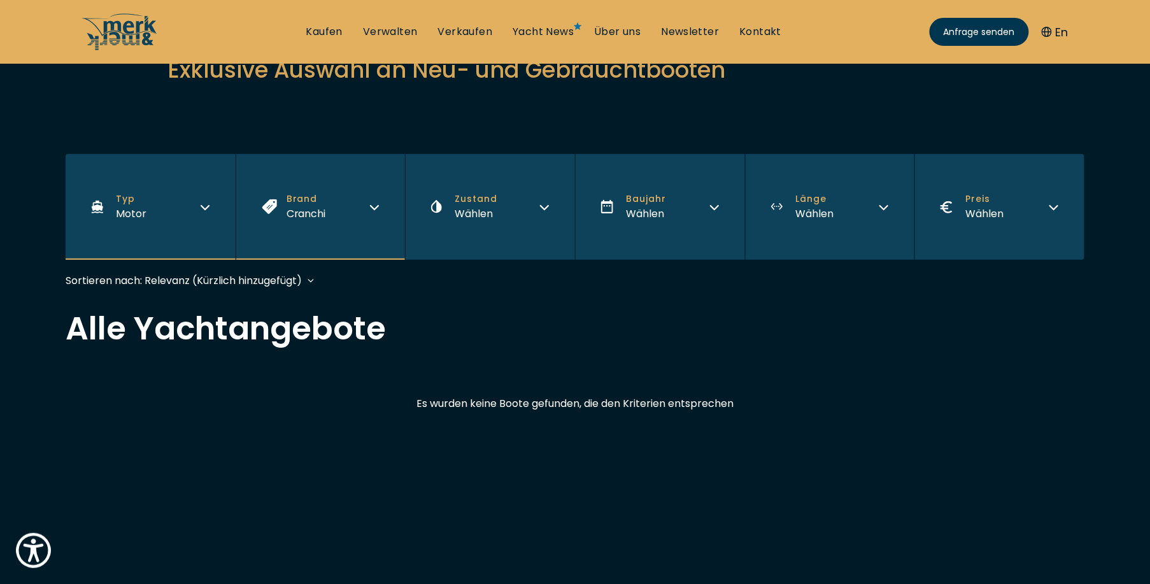
scroll to position [151, 0]
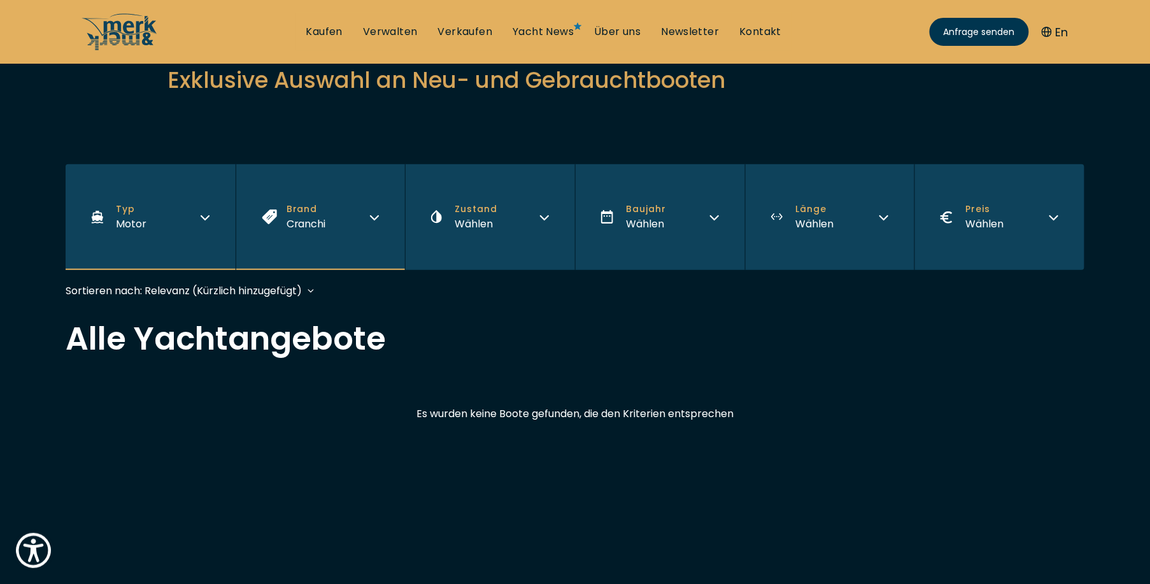
click at [357, 211] on button "Brand Cranchi" at bounding box center [321, 217] width 170 height 106
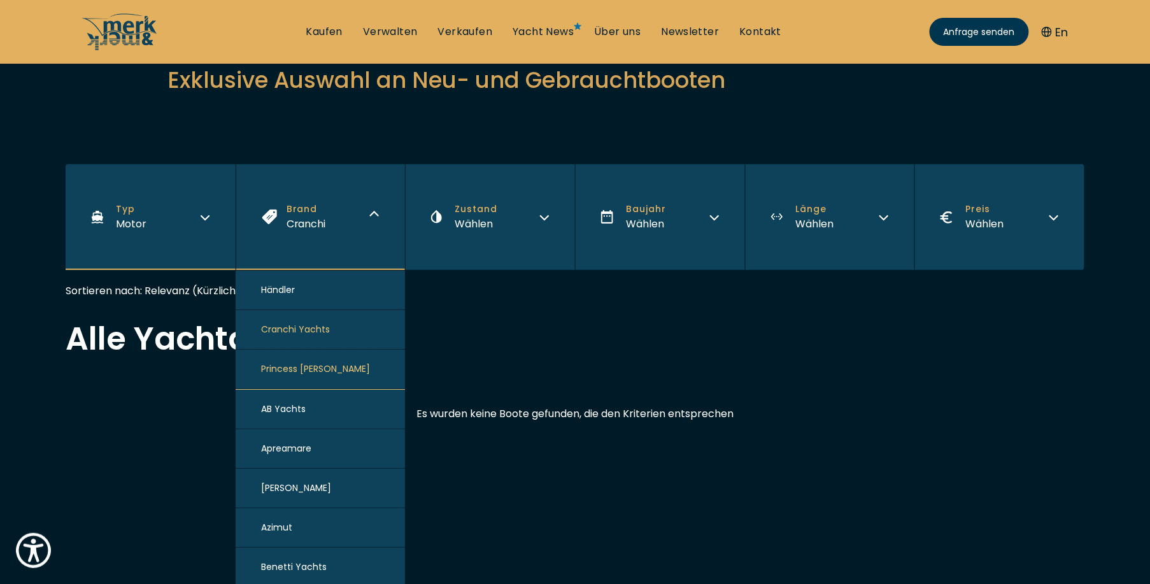
click at [311, 450] on span "Apreamare" at bounding box center [286, 448] width 50 height 13
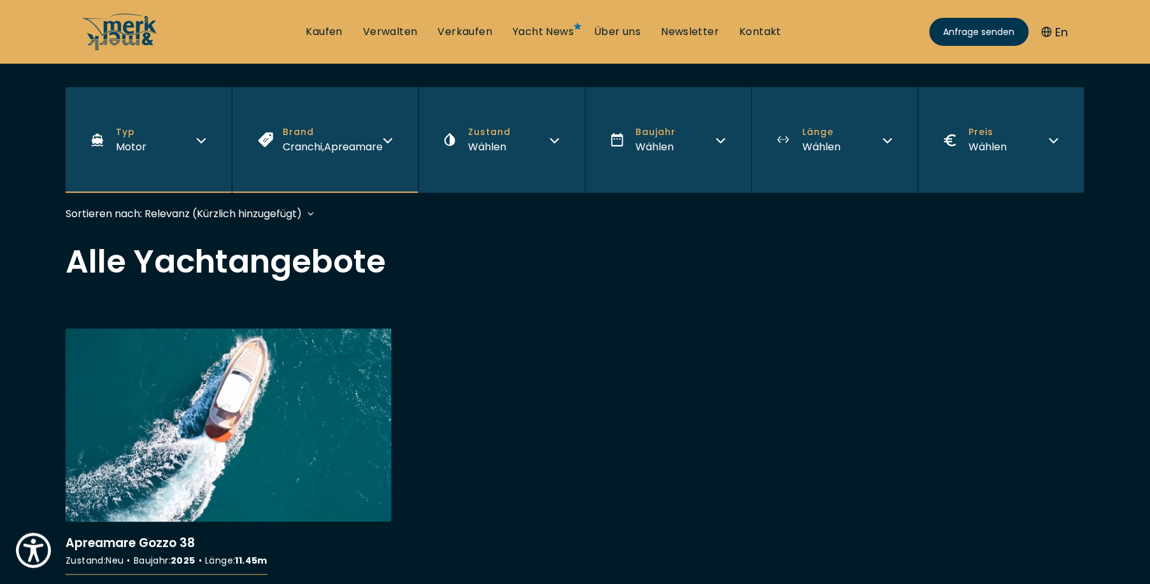
scroll to position [69, 0]
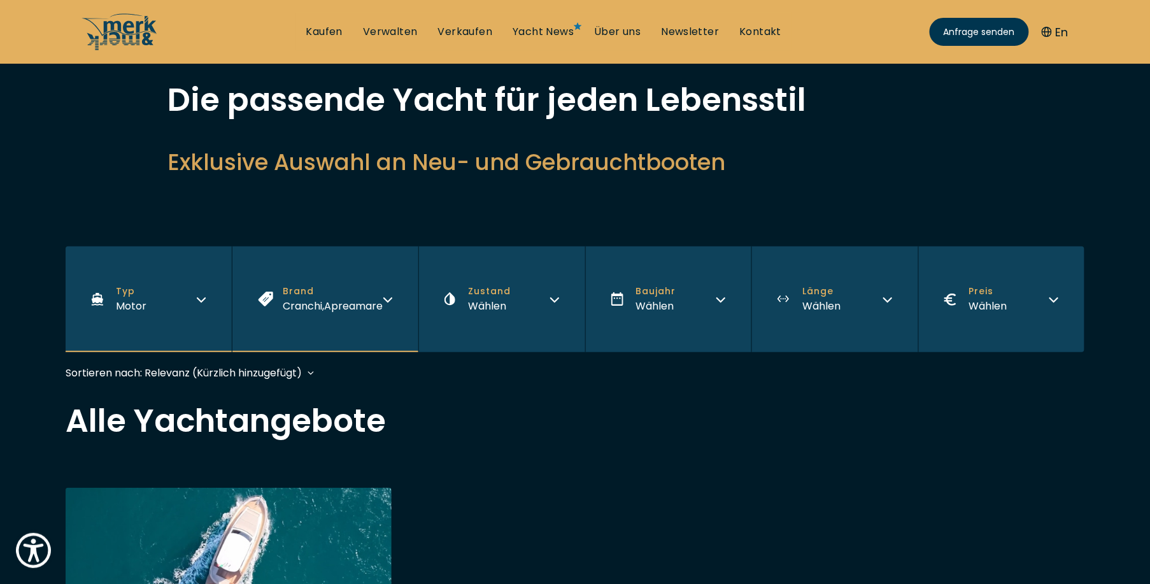
click at [381, 302] on button "Brand Cranchi , Apreamare" at bounding box center [325, 299] width 187 height 106
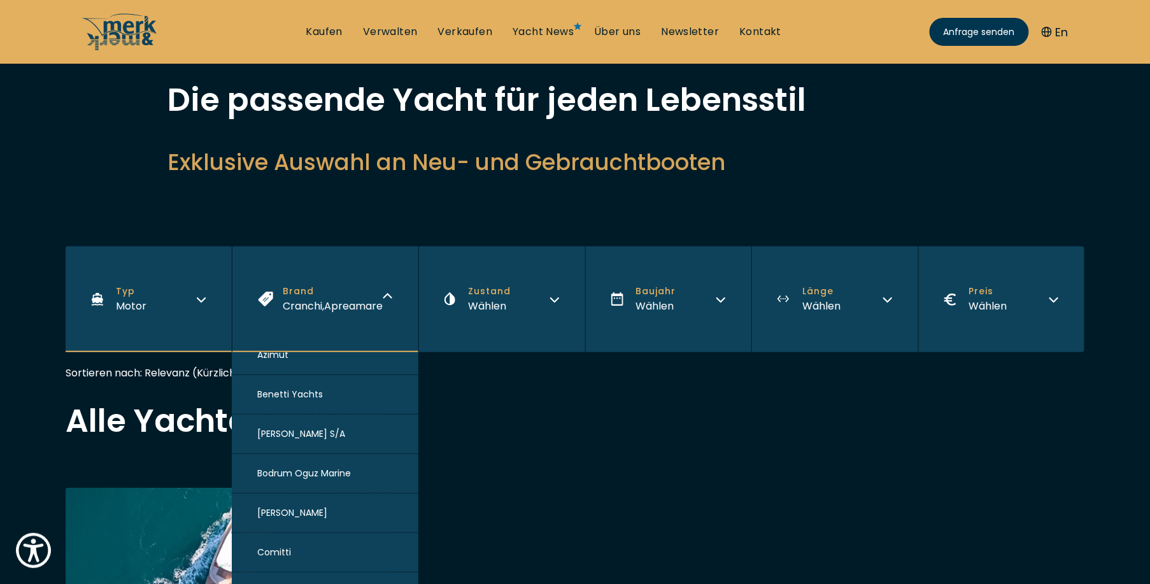
scroll to position [318, 0]
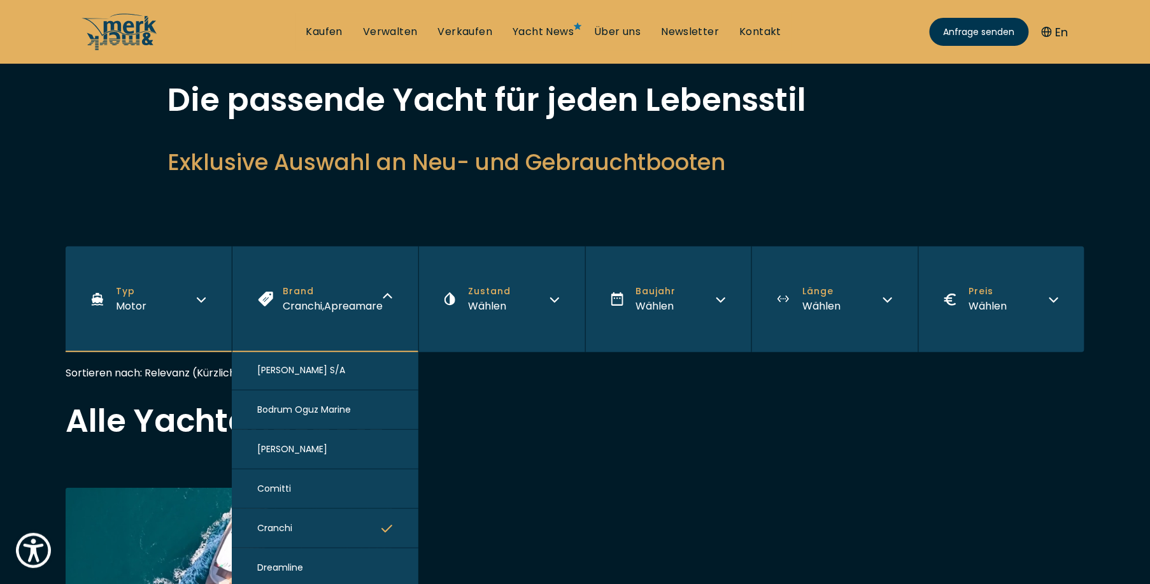
click at [329, 509] on button "Comitti" at bounding box center [325, 488] width 187 height 39
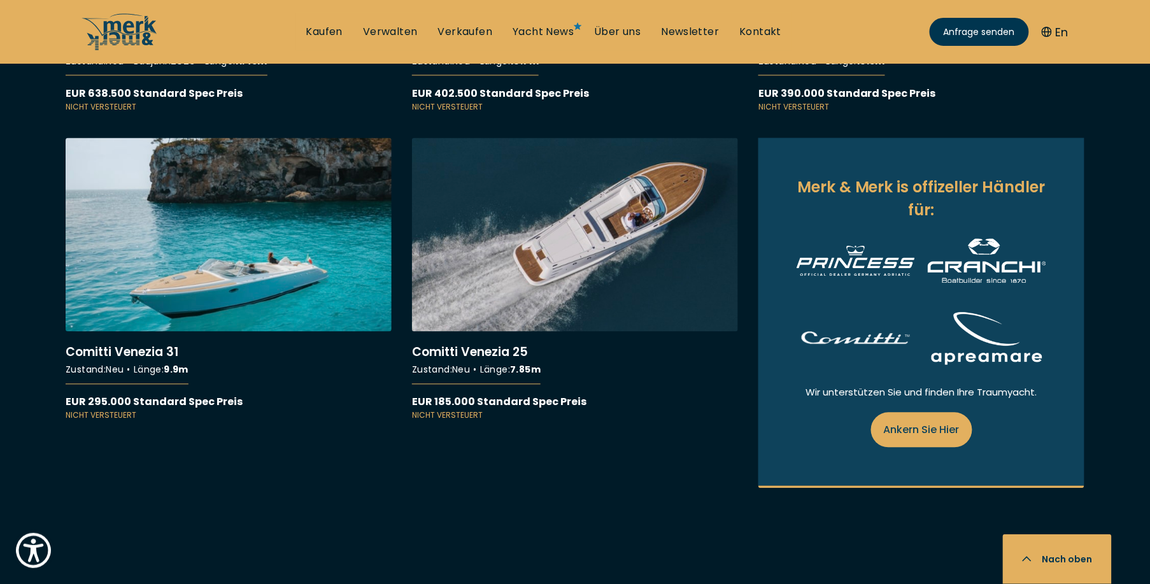
scroll to position [724, 0]
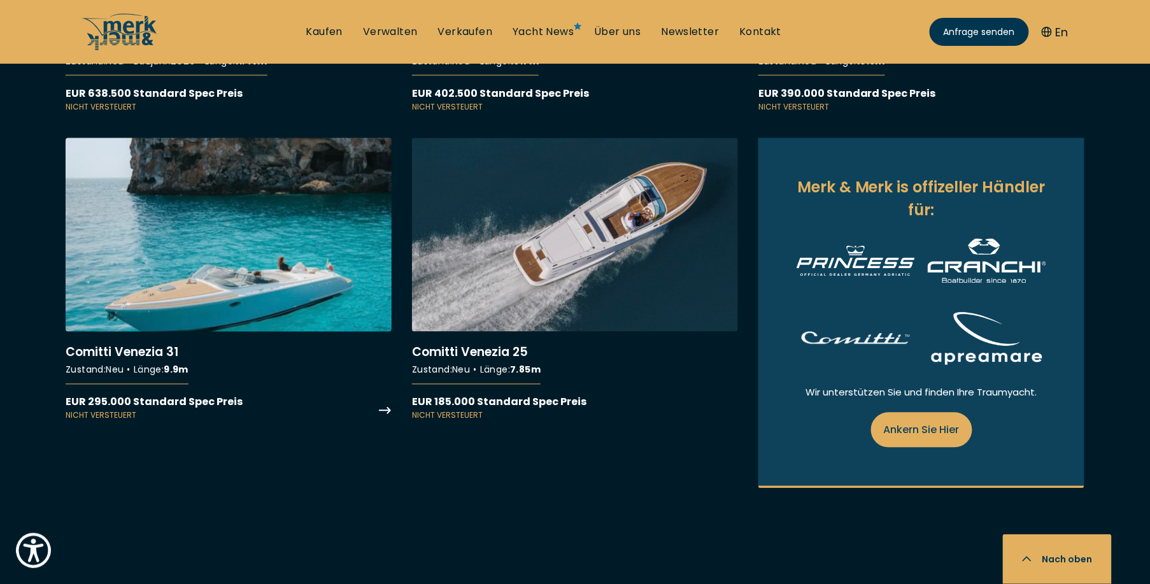
click at [302, 244] on link "More details about Comitti Venezia 31" at bounding box center [229, 279] width 326 height 283
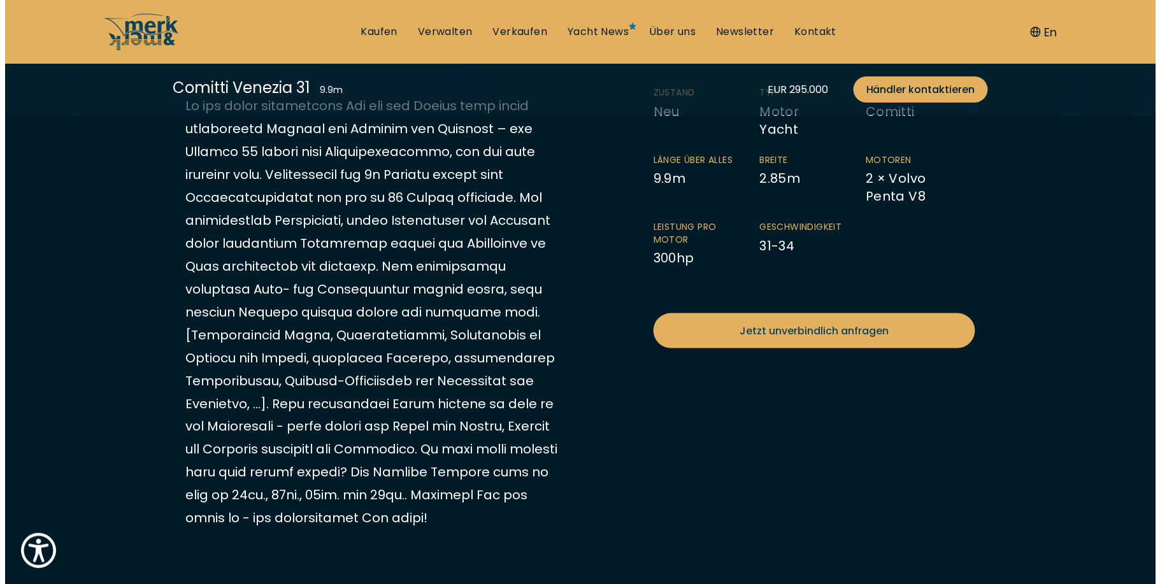
scroll to position [446, 0]
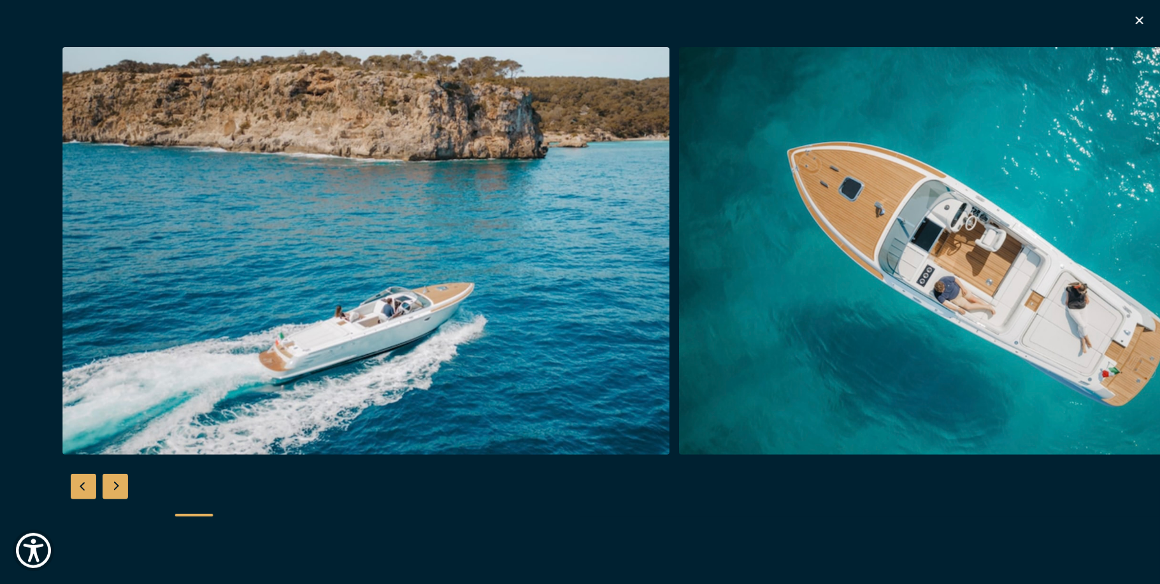
click at [969, 272] on img "button" at bounding box center [982, 251] width 607 height 408
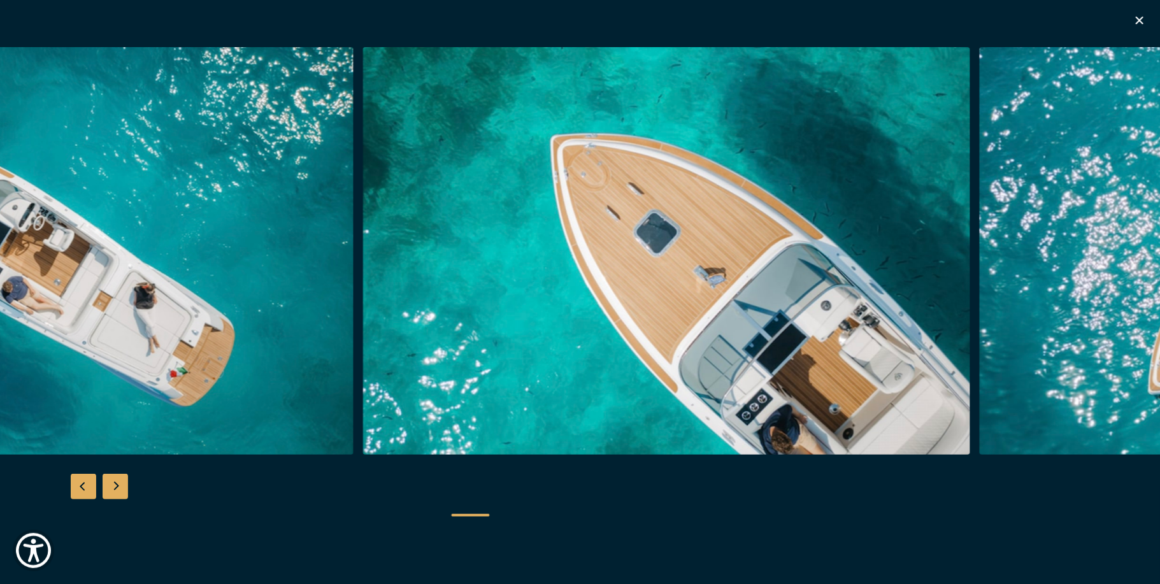
click at [413, 259] on img "button" at bounding box center [666, 251] width 607 height 408
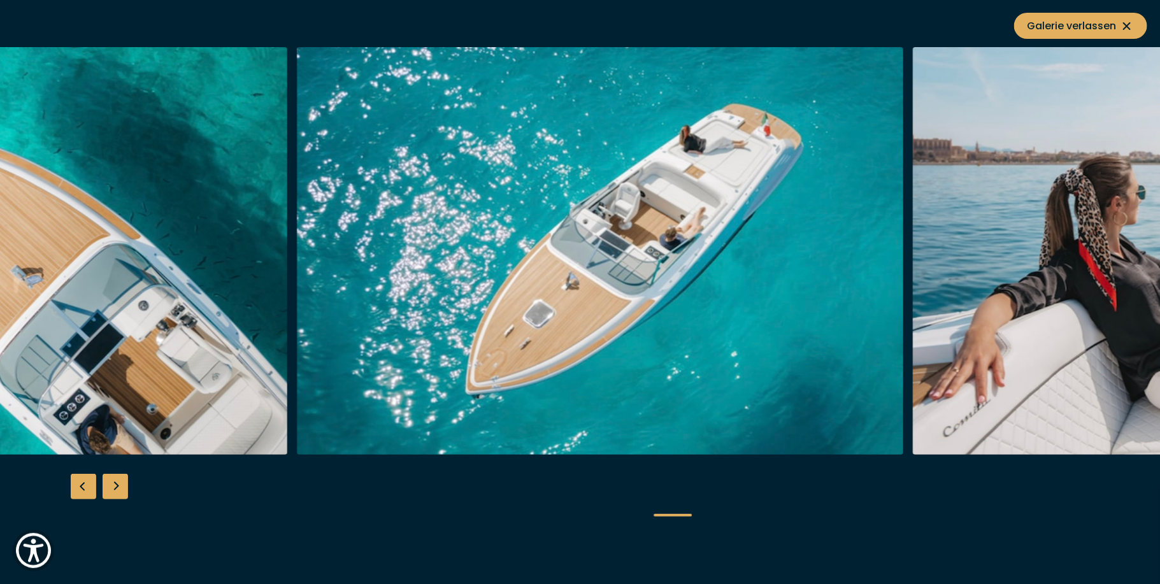
click at [373, 265] on img "button" at bounding box center [600, 251] width 607 height 408
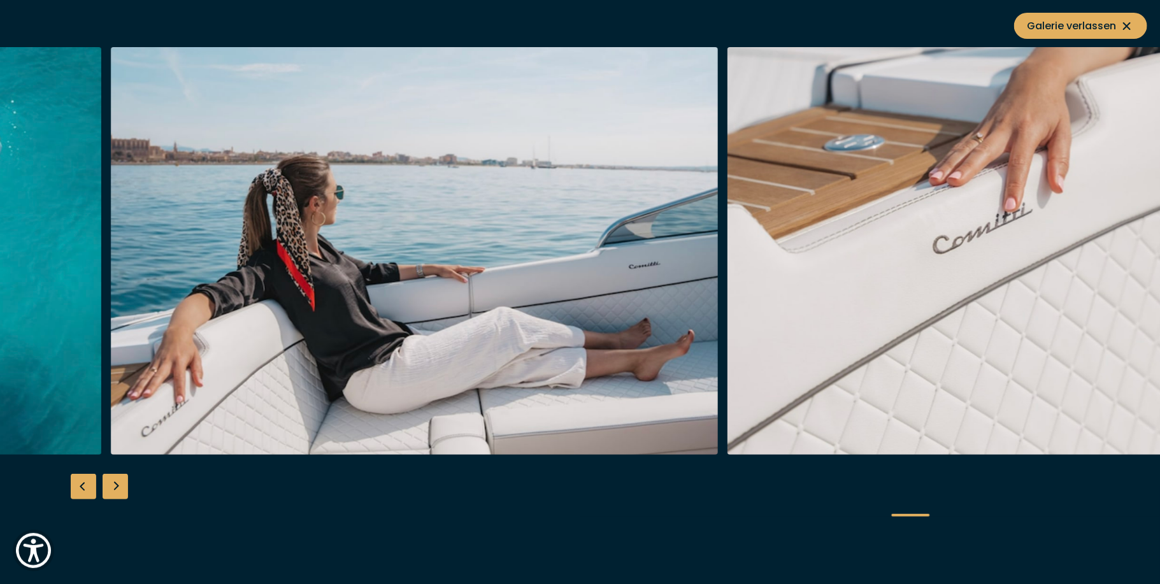
click at [333, 292] on img "button" at bounding box center [414, 251] width 607 height 408
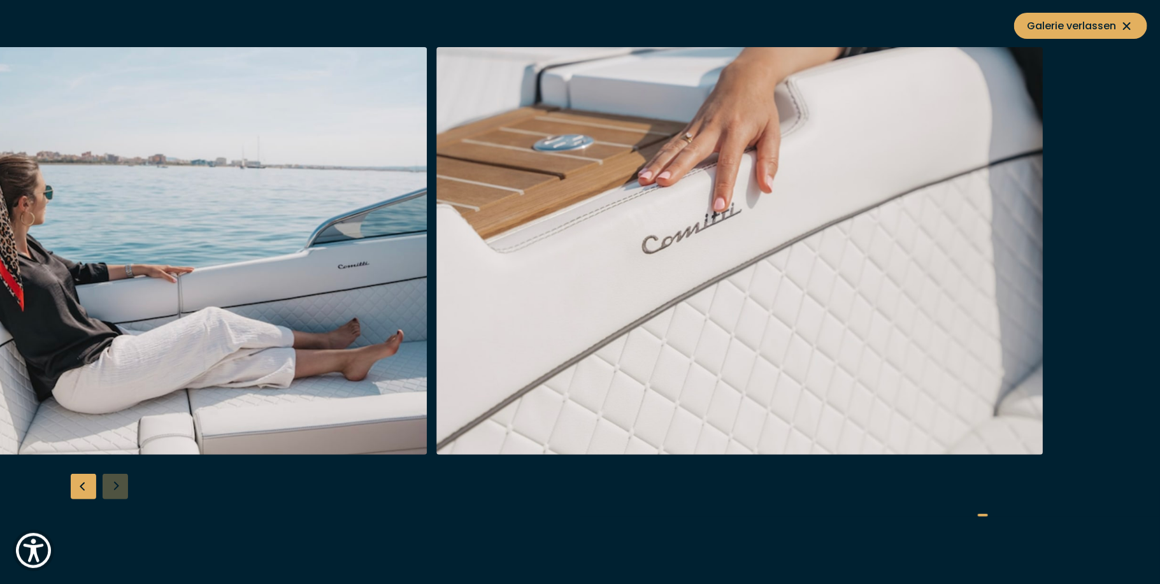
click at [436, 295] on img "button" at bounding box center [739, 251] width 607 height 408
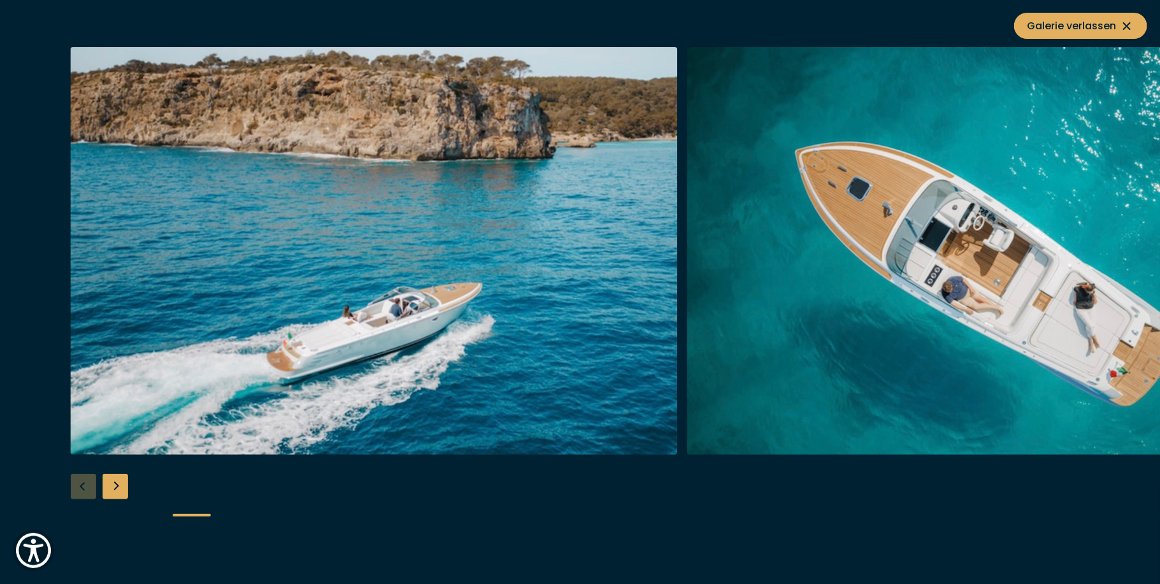
click at [628, 426] on img "button" at bounding box center [374, 251] width 607 height 408
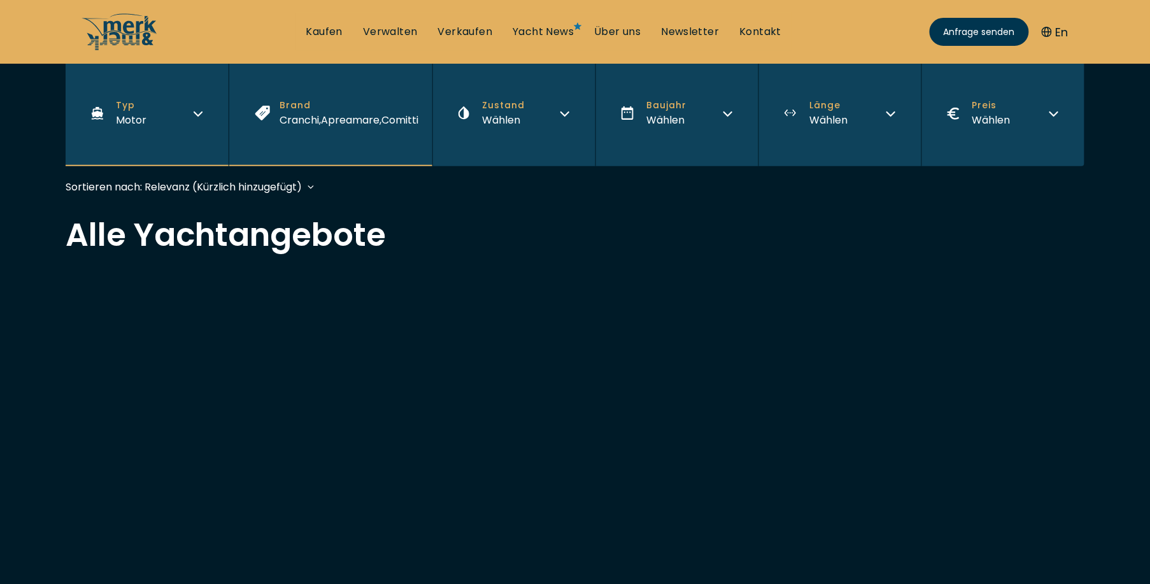
scroll to position [255, 0]
